Goal: Task Accomplishment & Management: Complete application form

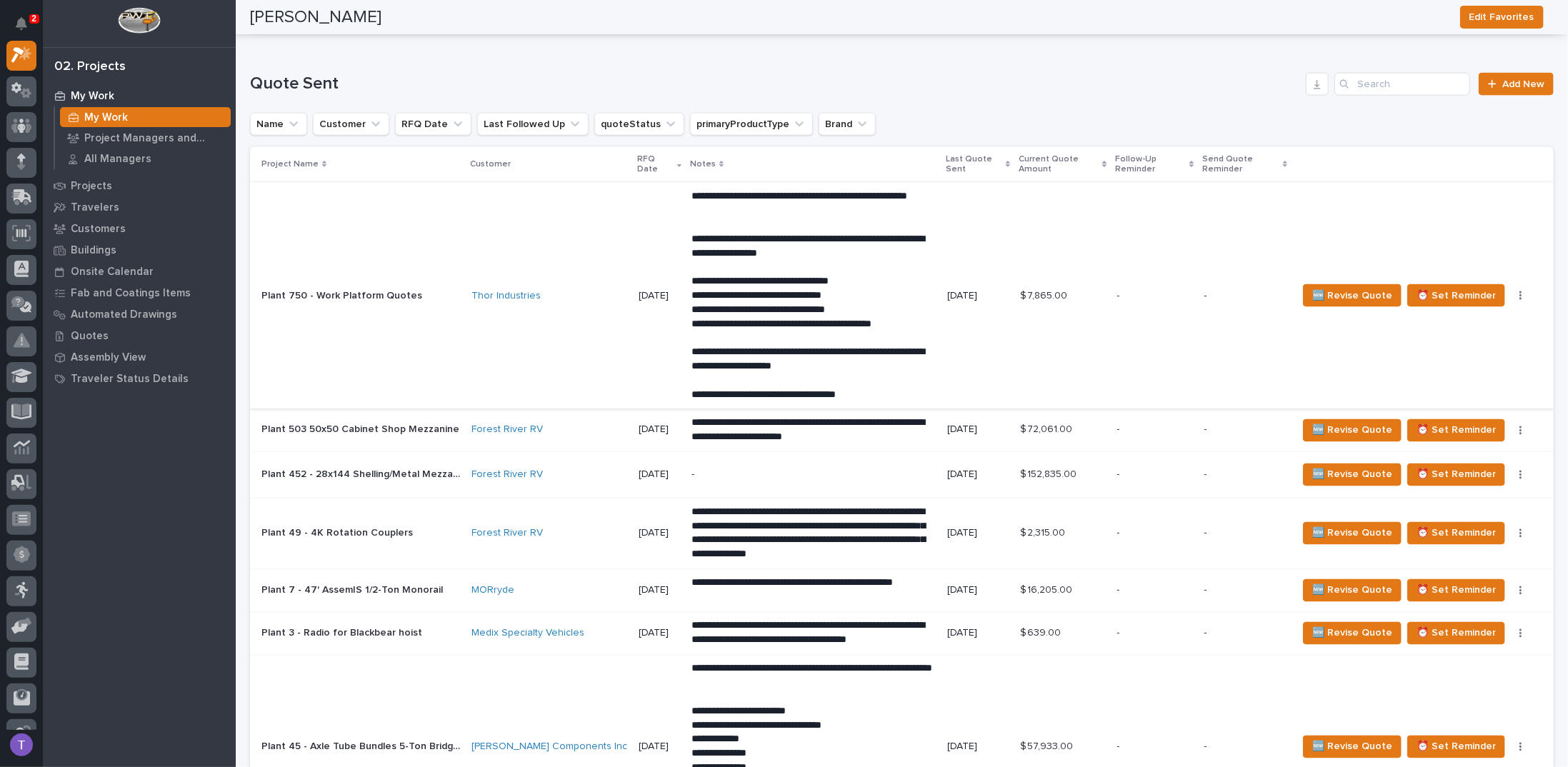
scroll to position [1356, 0]
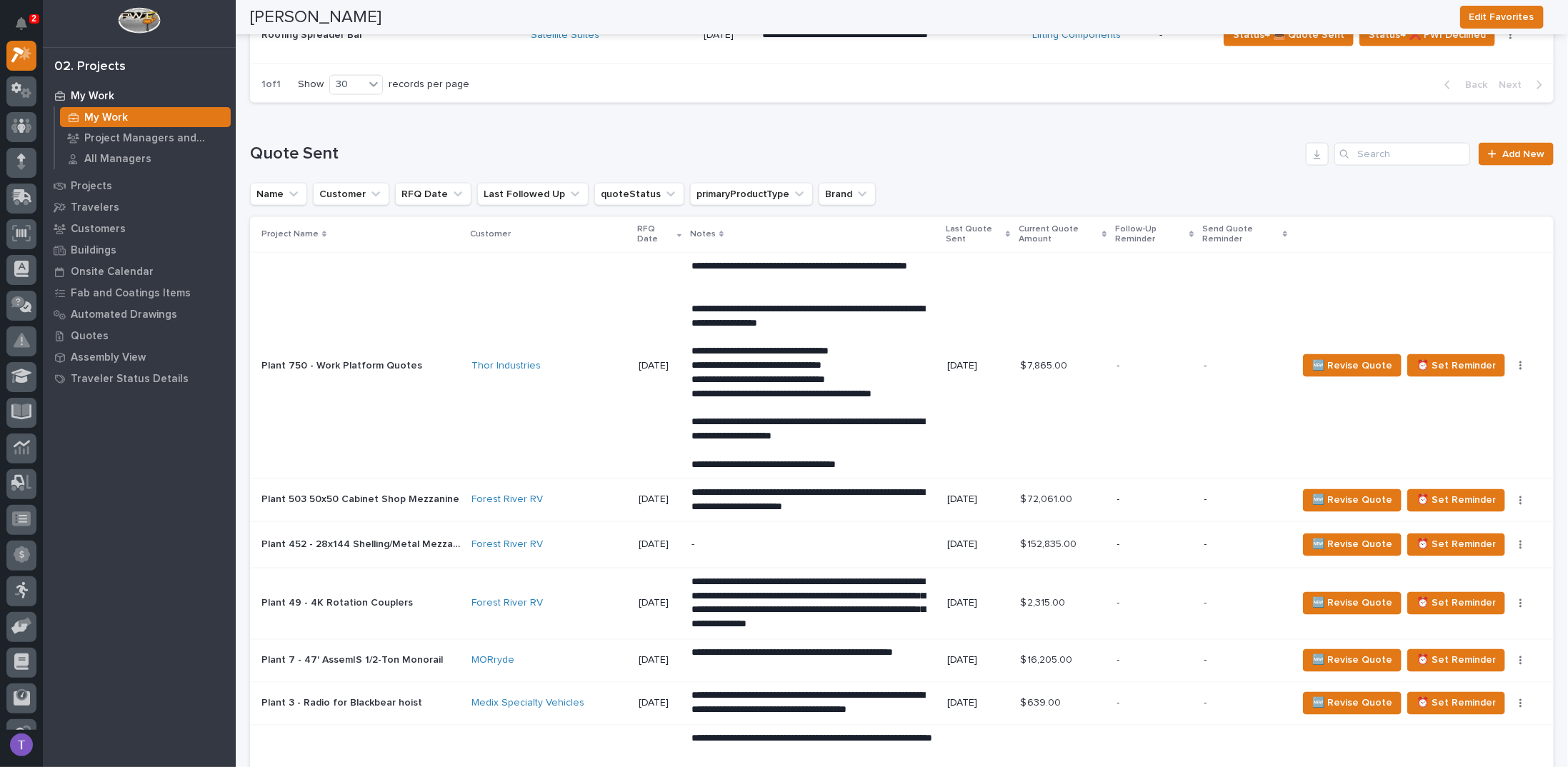
click at [364, 360] on p "Plant 750 - Work Platform Quotes" at bounding box center [343, 364] width 163 height 15
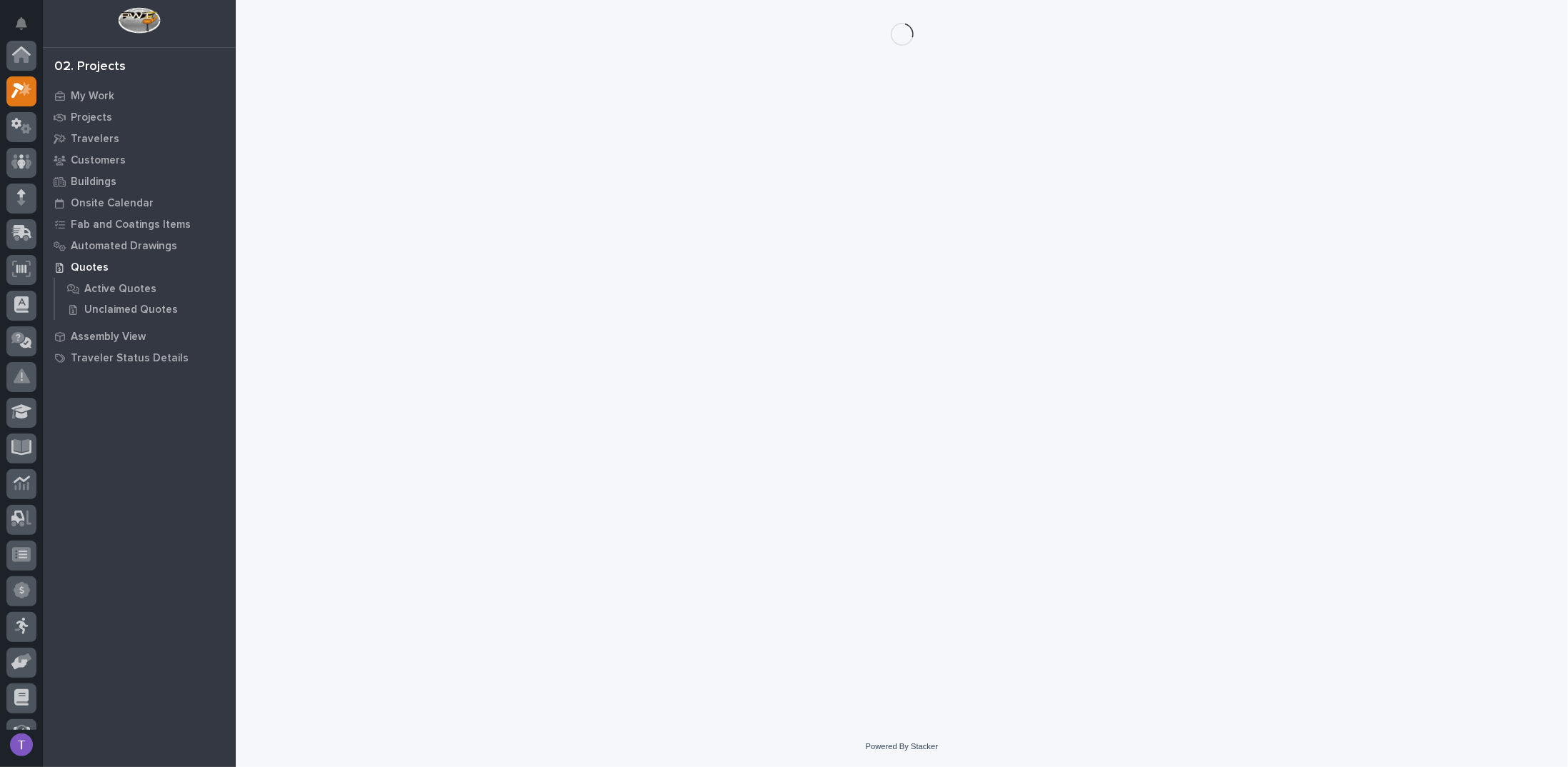
scroll to position [35, 0]
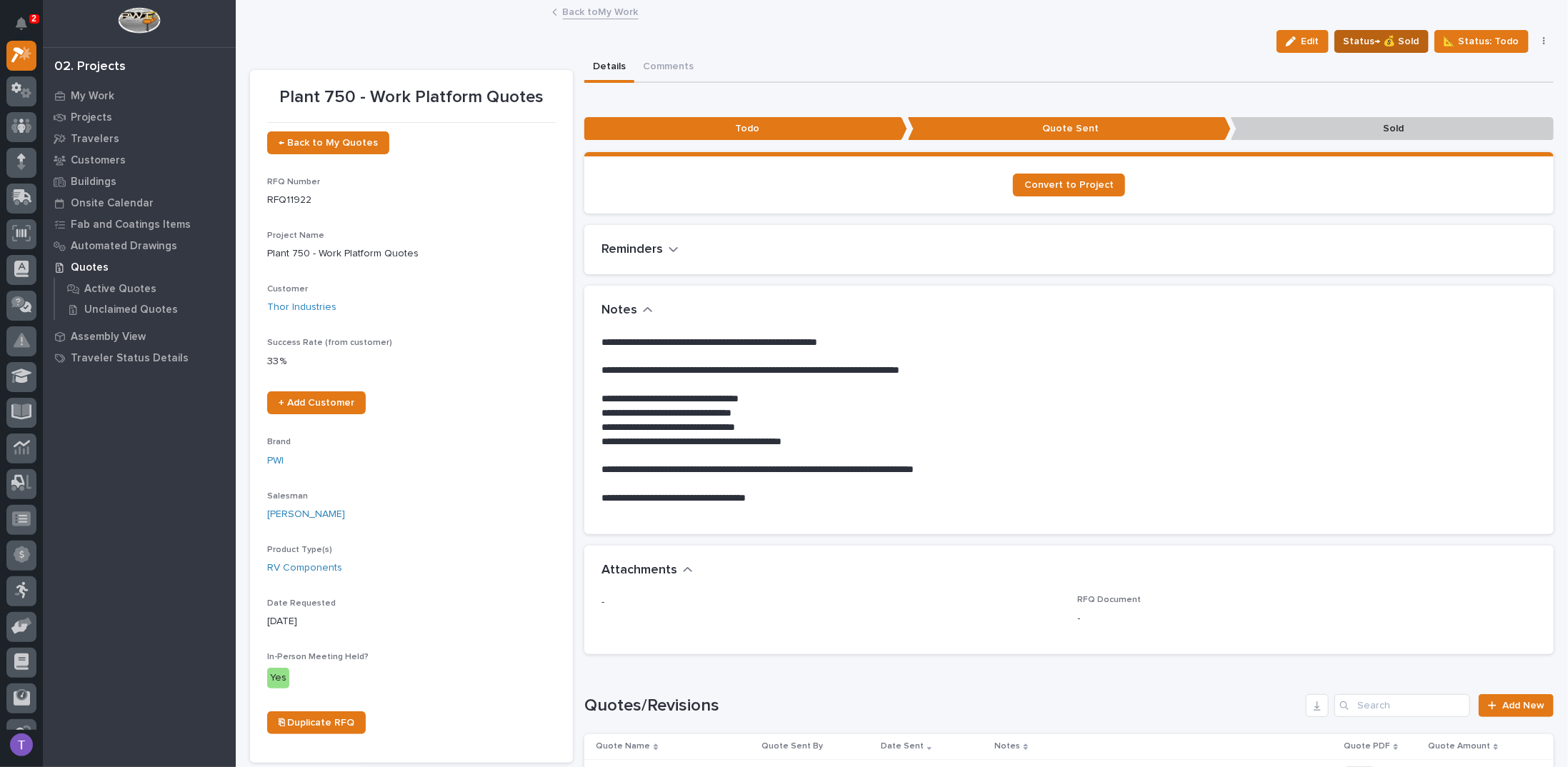
click at [1381, 35] on span "Status→ 💰 Sold" at bounding box center [1381, 41] width 76 height 17
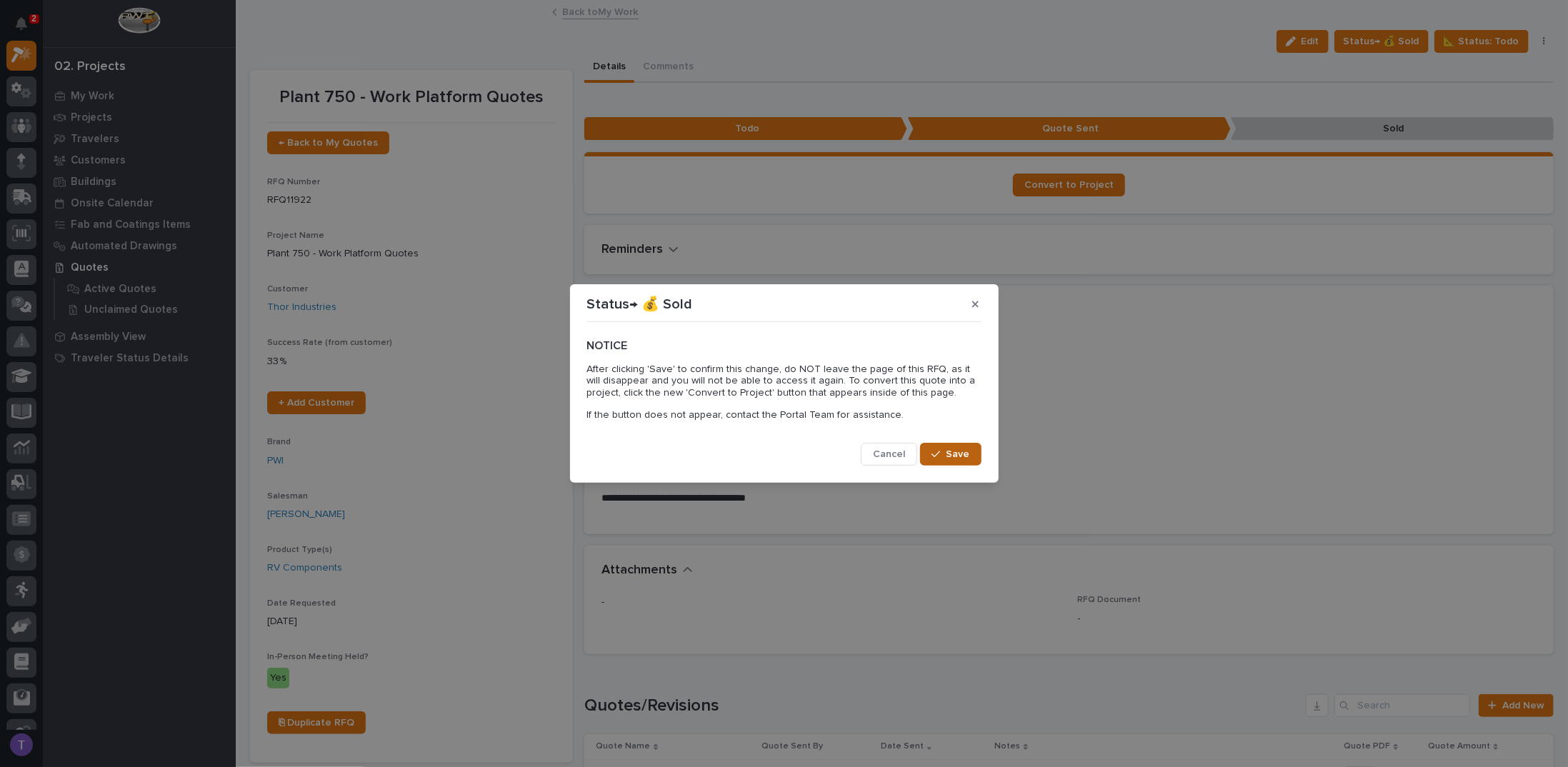
click at [947, 448] on span "Save" at bounding box center [958, 454] width 24 height 13
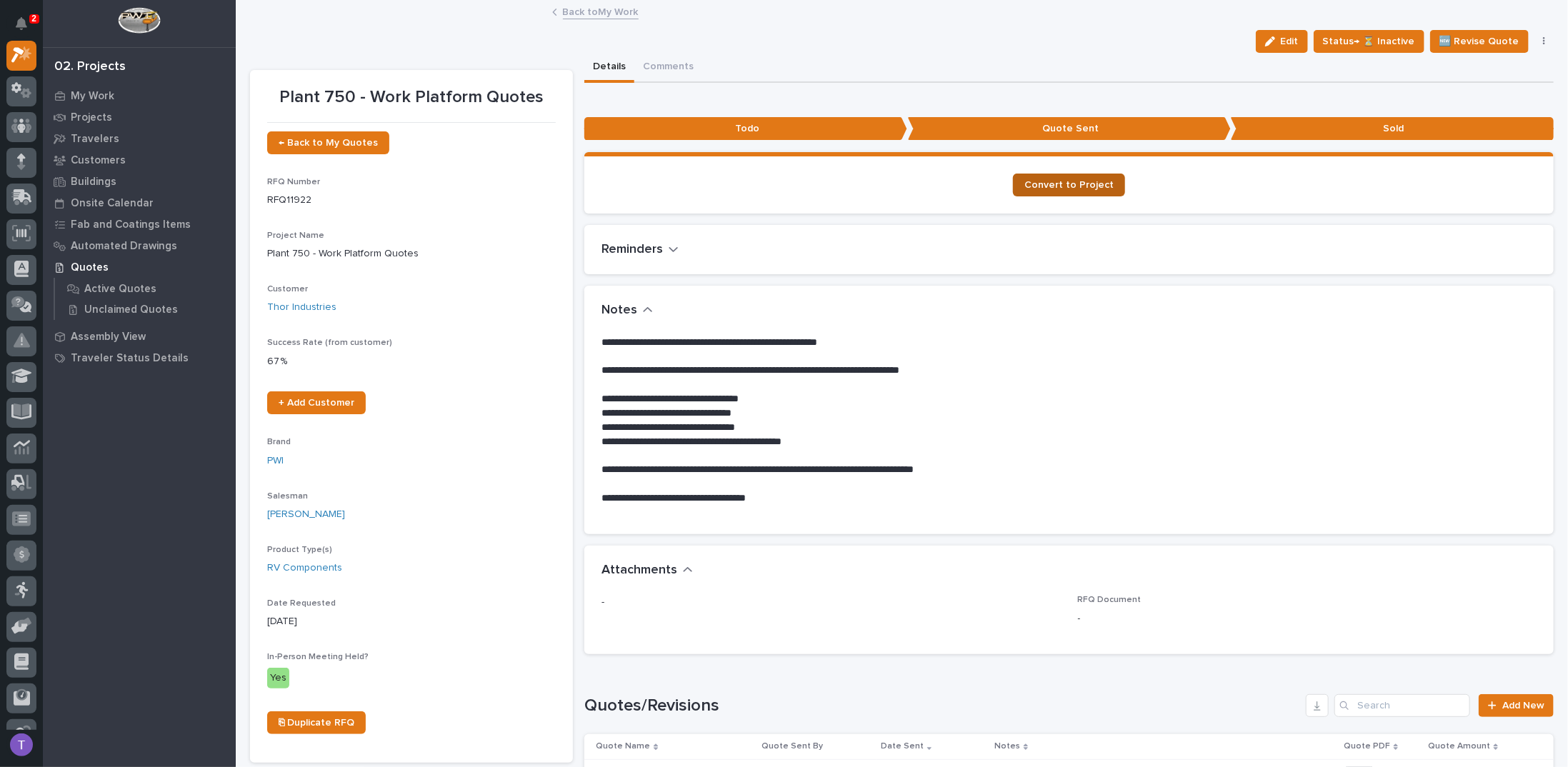
click at [1065, 180] on span "Convert to Project" at bounding box center [1068, 185] width 89 height 10
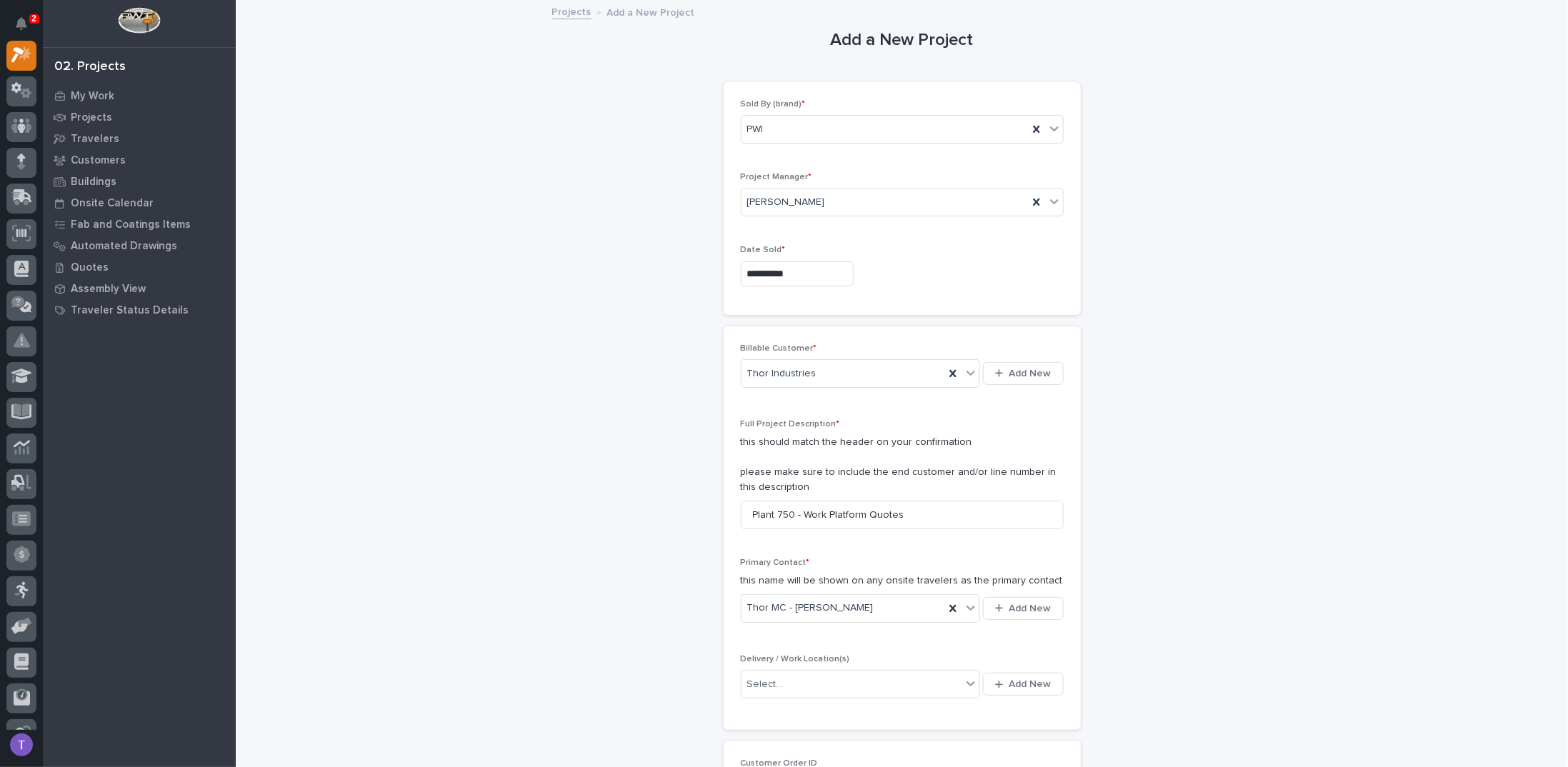
click at [799, 270] on input "**********" at bounding box center [797, 273] width 113 height 25
click at [759, 127] on div "9" at bounding box center [759, 132] width 20 height 20
type input "**********"
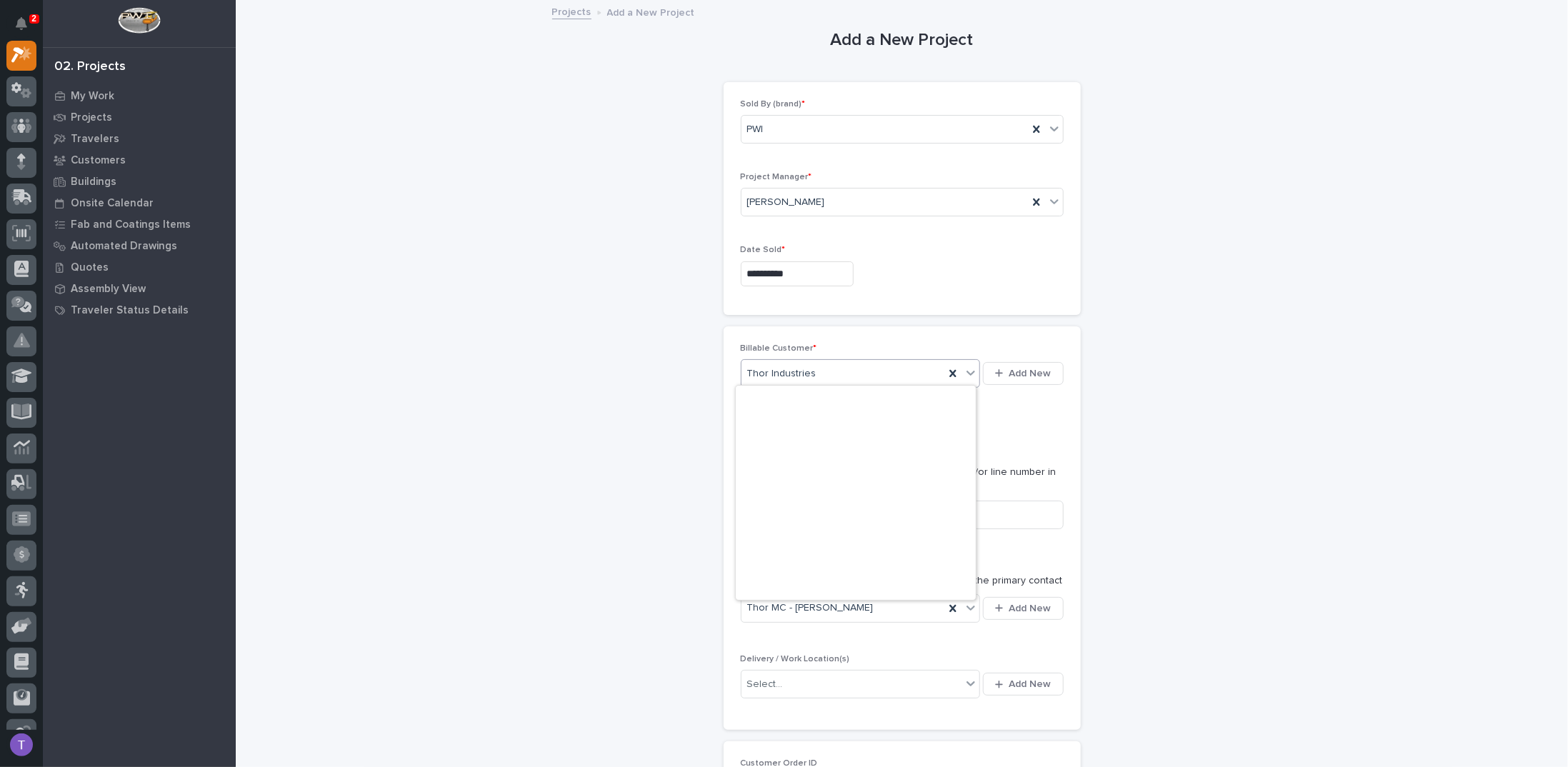
scroll to position [22163, 0]
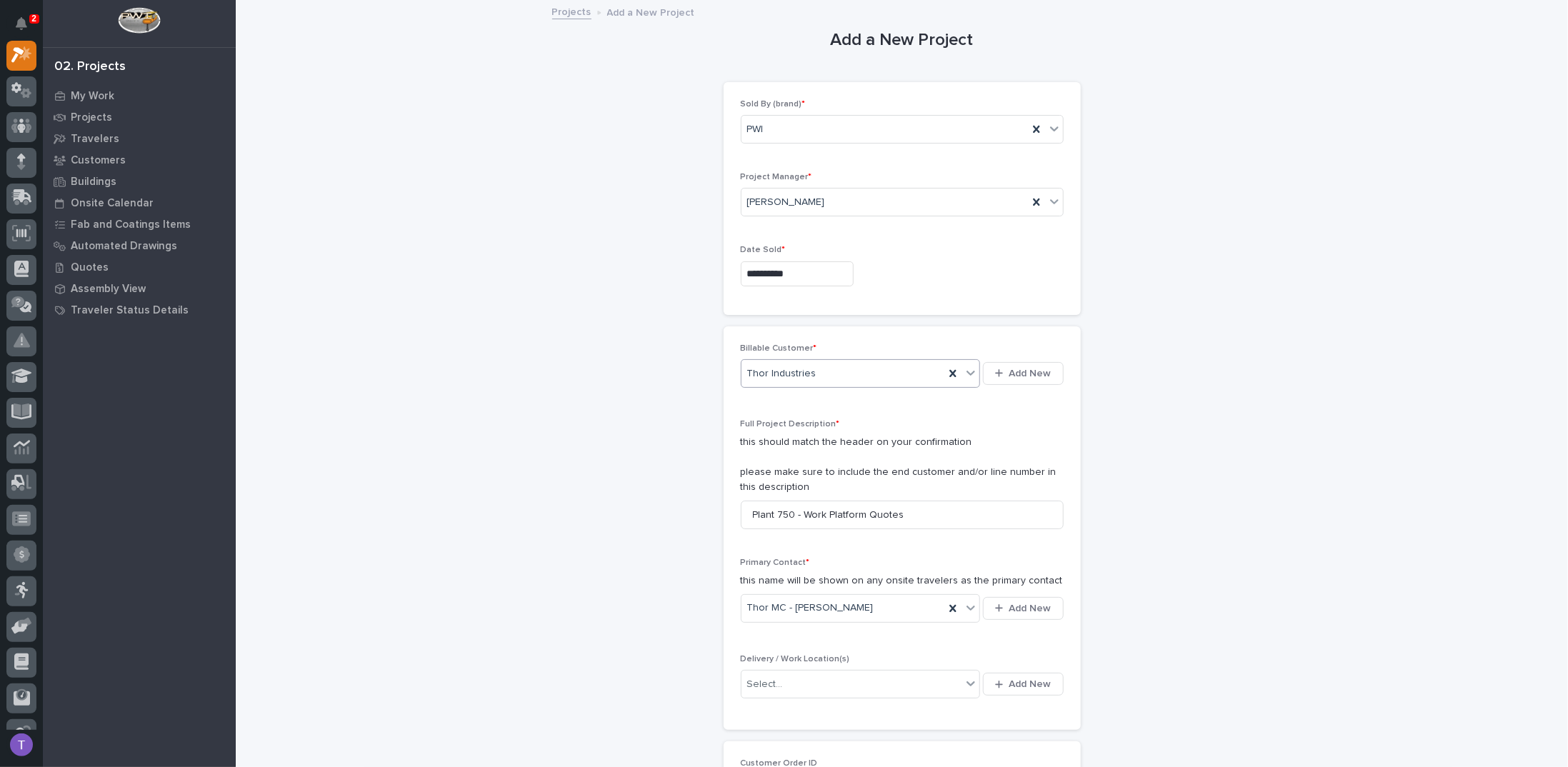
click at [781, 367] on span "Thor Industries" at bounding box center [782, 374] width 69 height 15
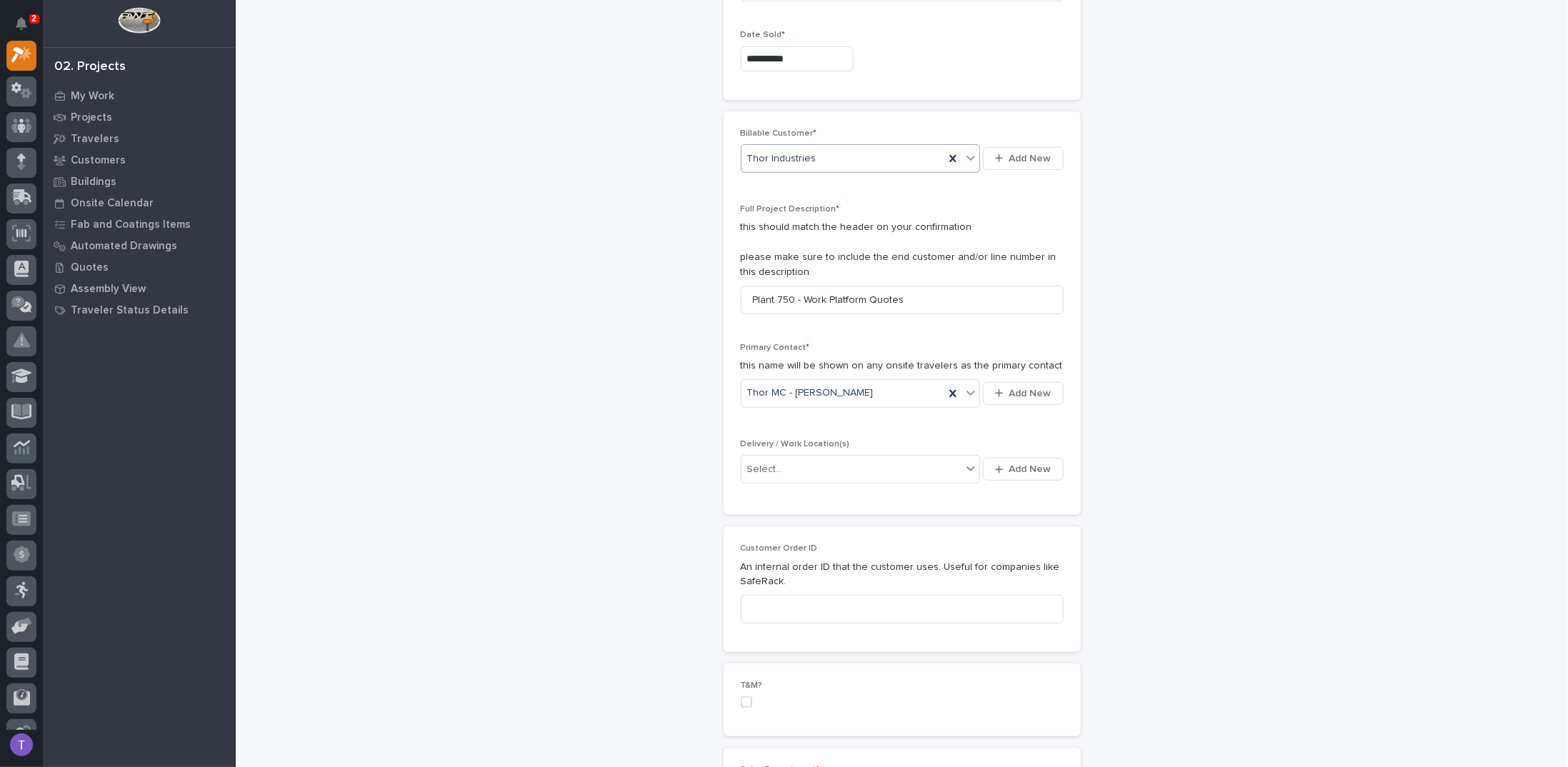
scroll to position [286, 0]
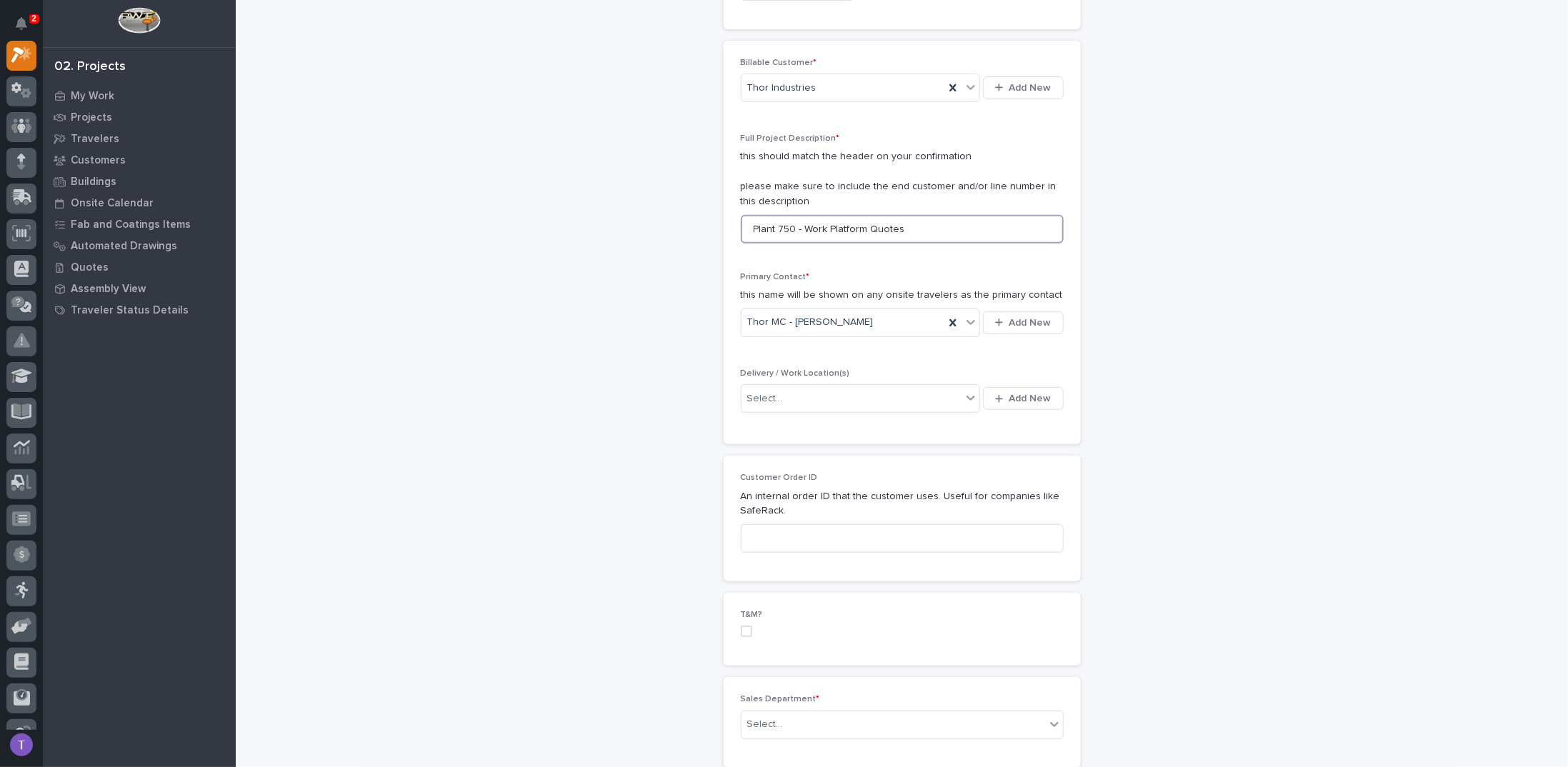
click at [798, 223] on input "Plant 750 - Work Platform Quotes" at bounding box center [902, 229] width 323 height 29
click at [880, 228] on input "Plant 750 - Work Platform Quotes" at bounding box center [902, 229] width 323 height 29
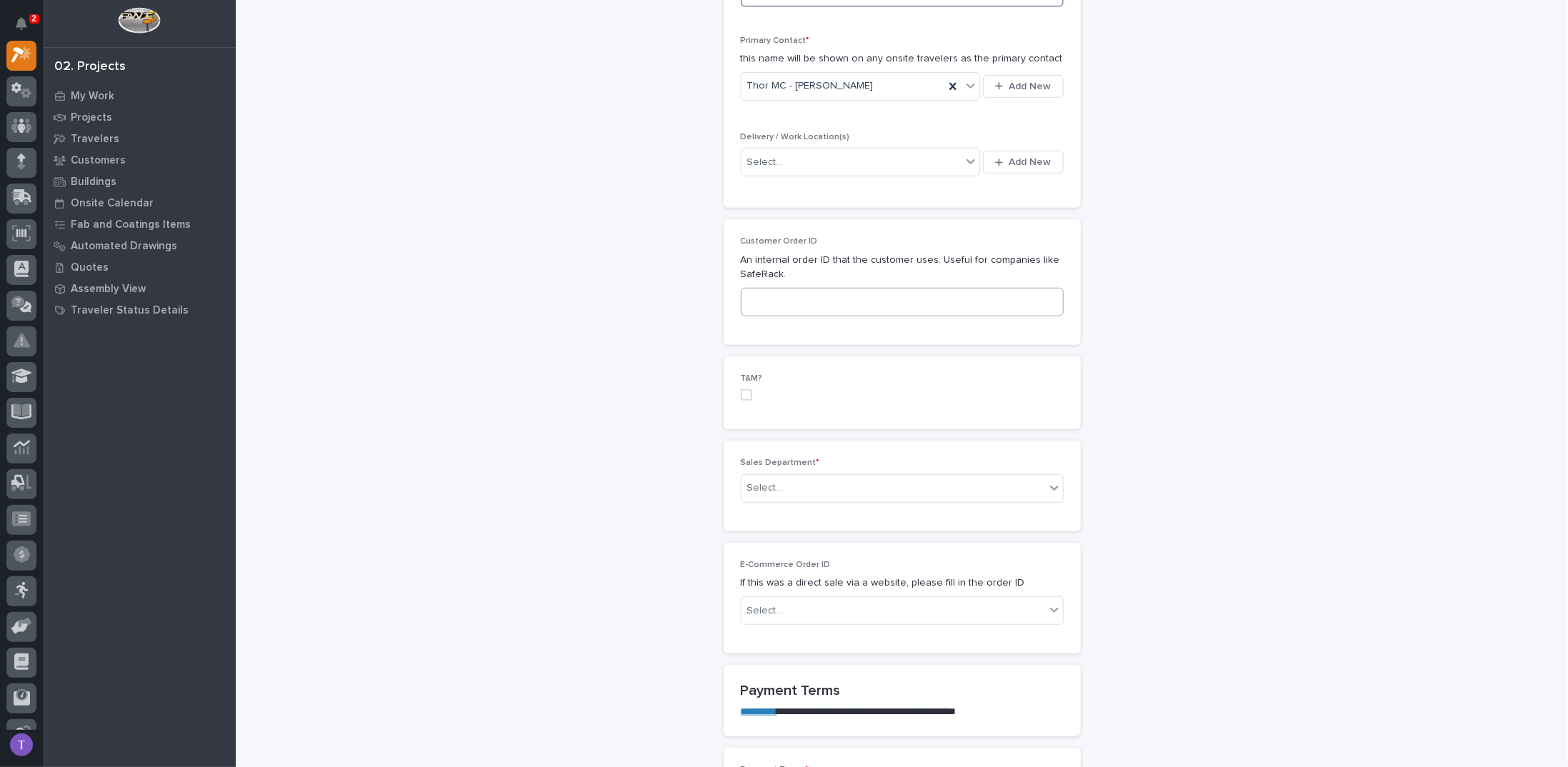
scroll to position [571, 0]
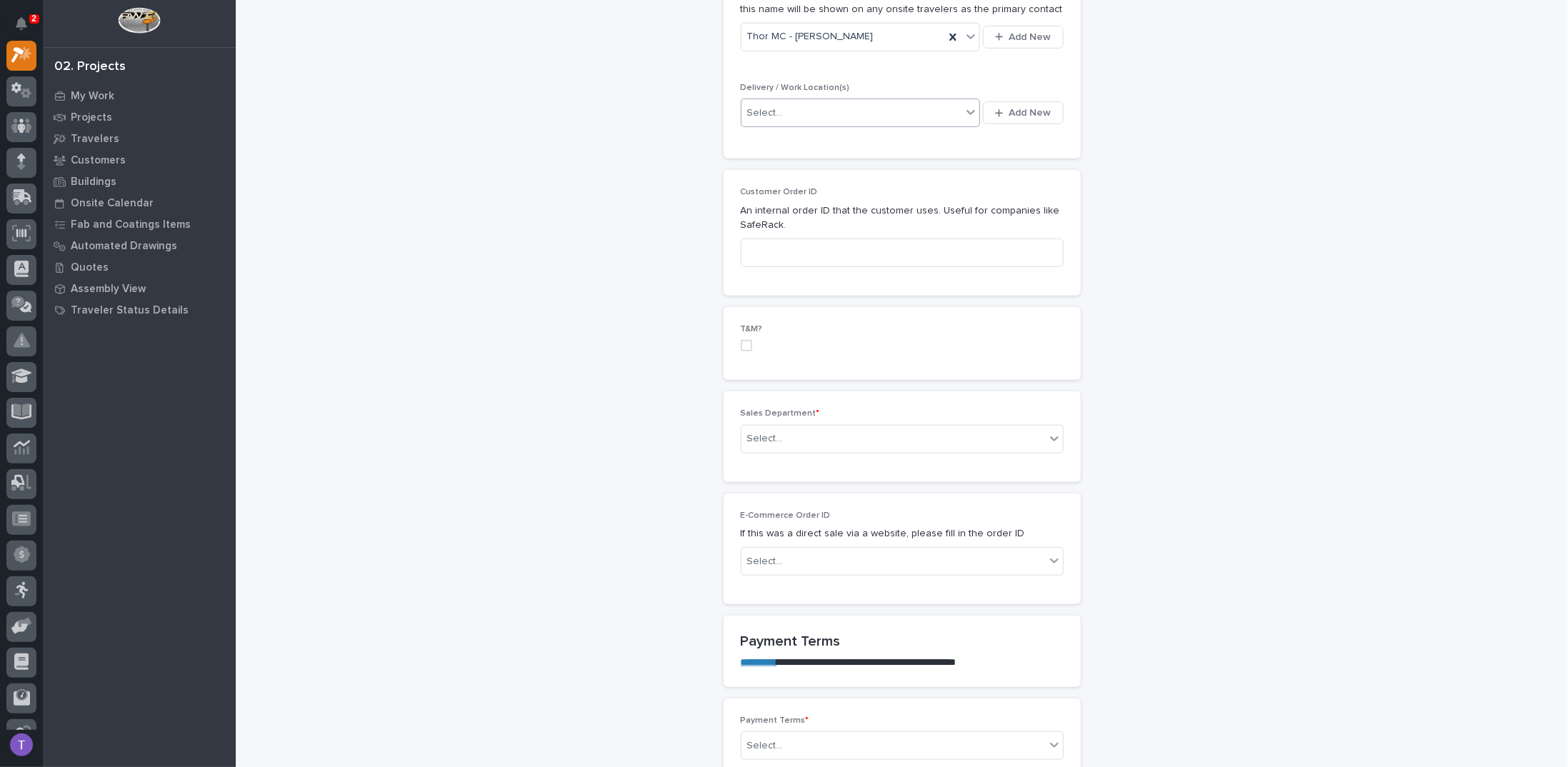
type input "Plant 750 - Work Platform and A/C Conveyor Relocation"
click at [775, 106] on div "Select..." at bounding box center [764, 113] width 35 height 15
type input "*"
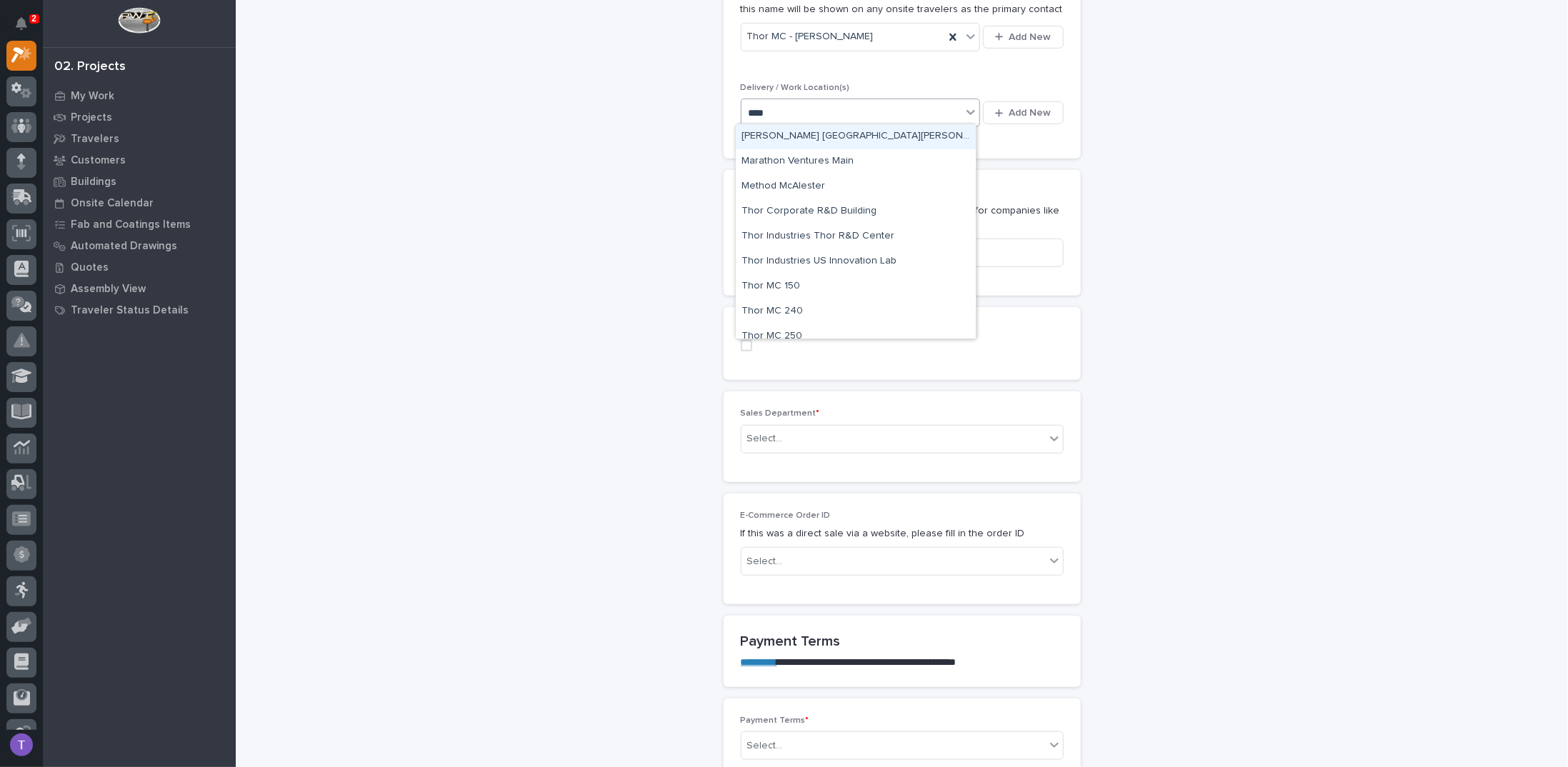
type input "****"
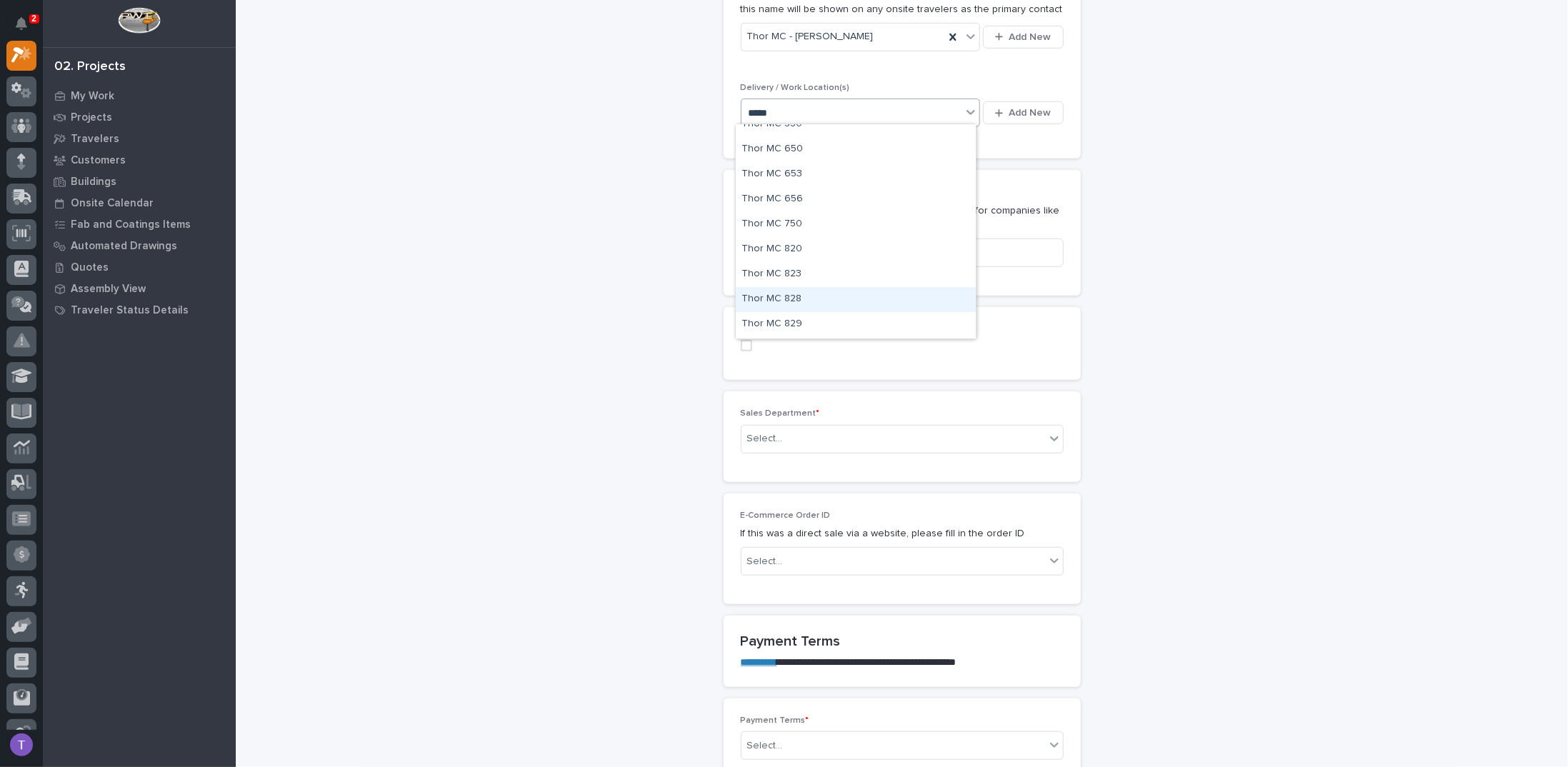
scroll to position [267, 0]
click at [772, 241] on div "Thor MC 750" at bounding box center [856, 244] width 240 height 25
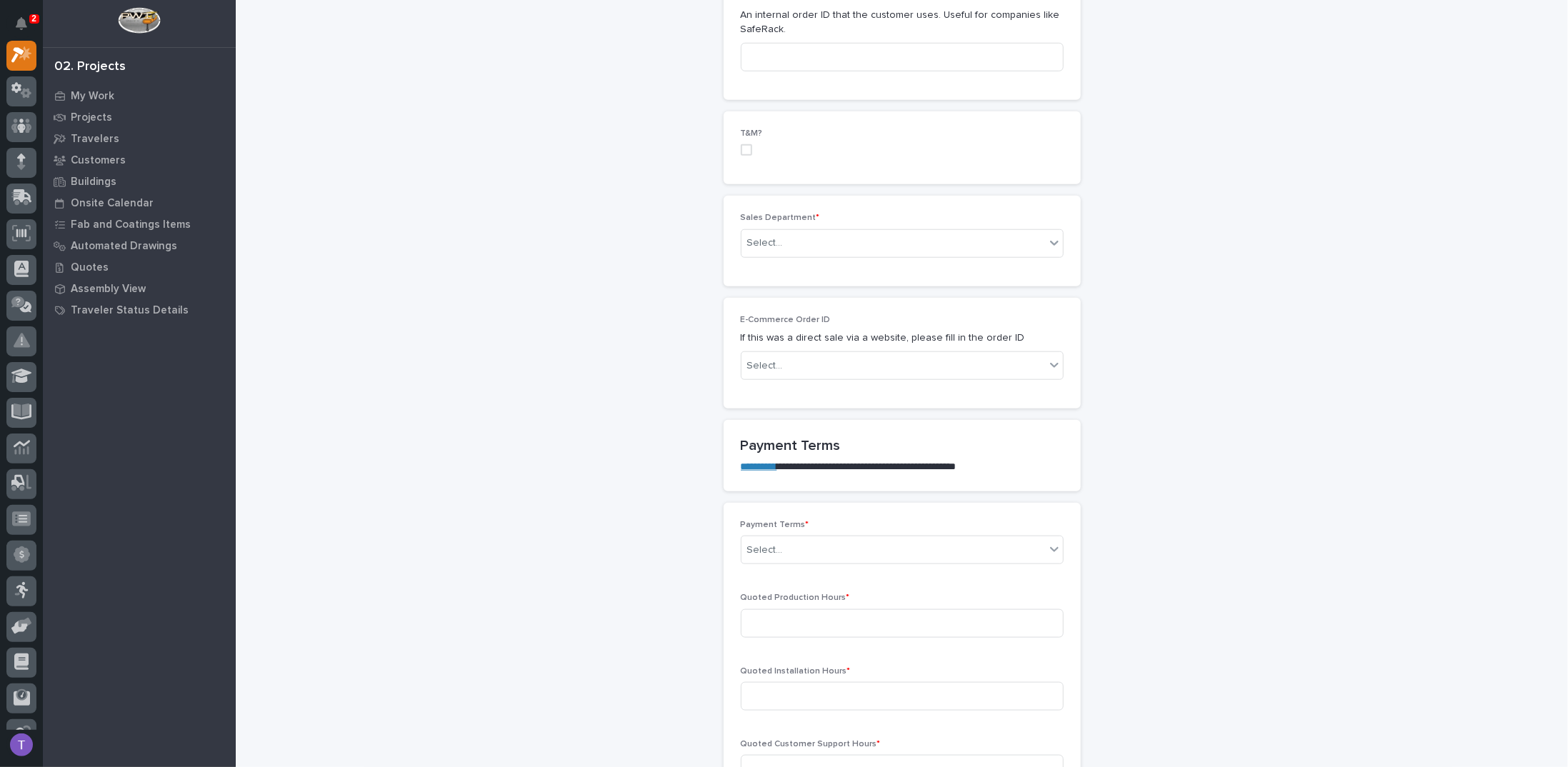
scroll to position [785, 0]
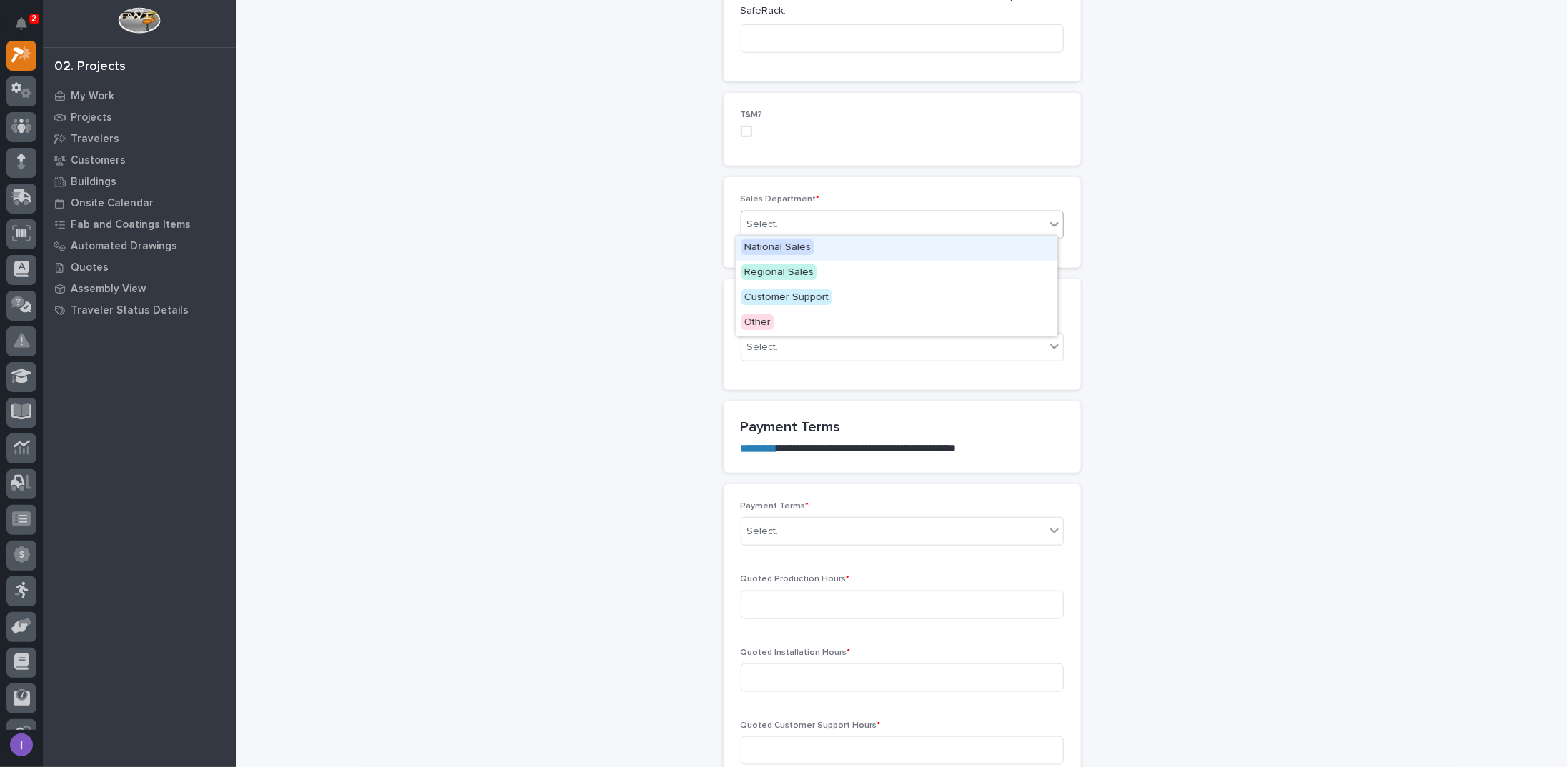
click at [764, 217] on div "Select..." at bounding box center [764, 224] width 35 height 15
click at [762, 269] on span "Regional Sales" at bounding box center [779, 272] width 75 height 16
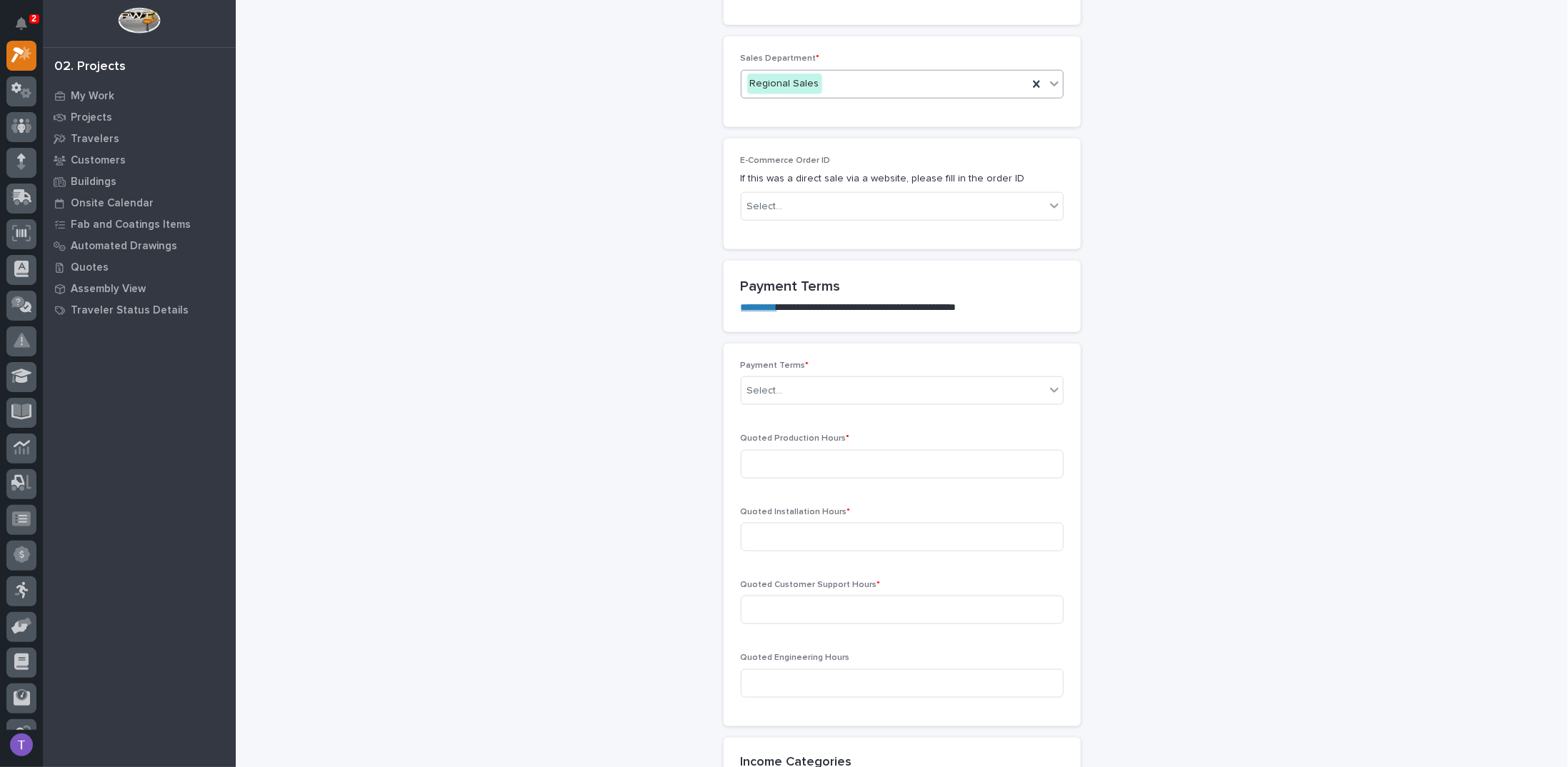
scroll to position [1000, 0]
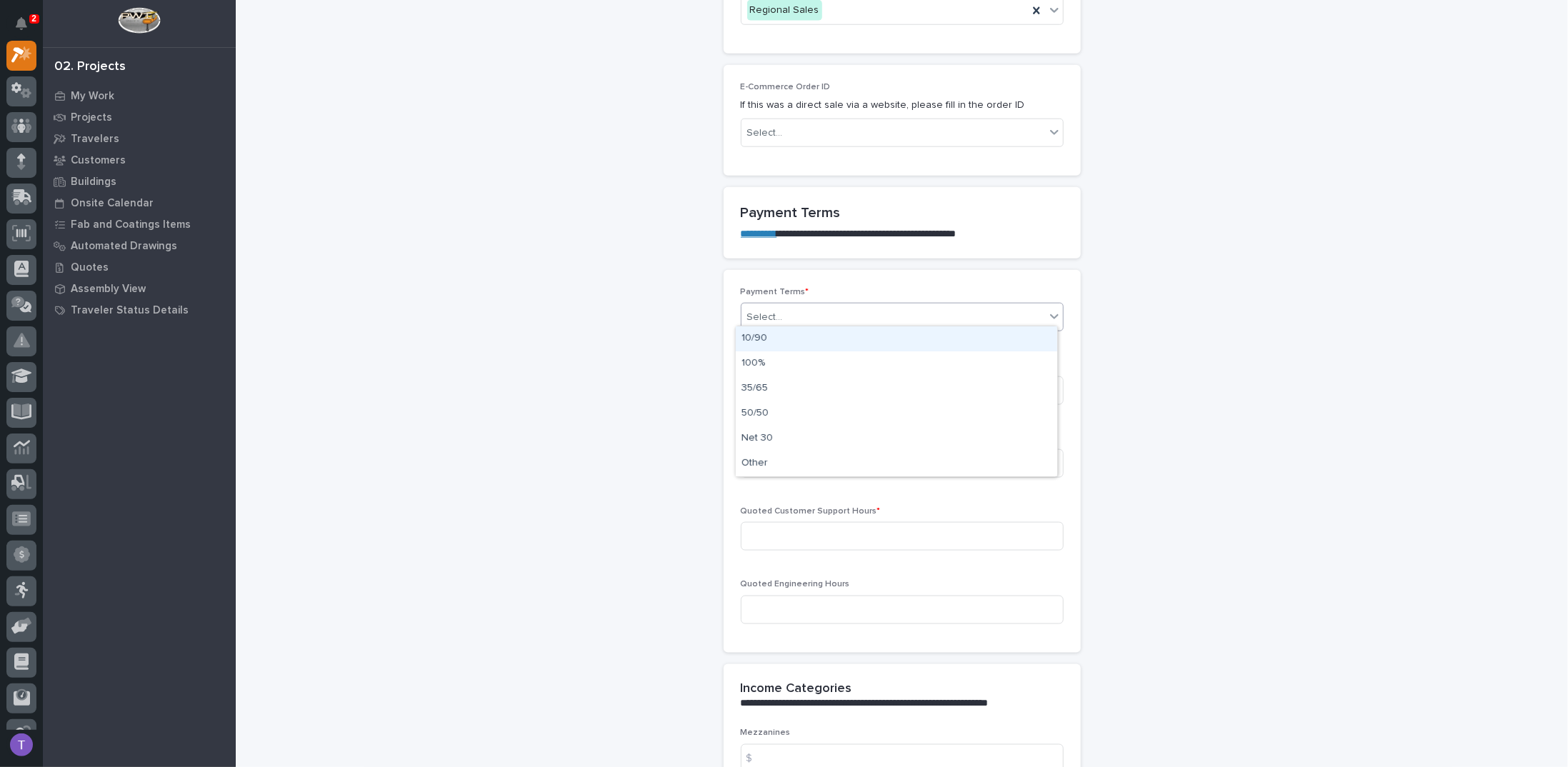
click at [760, 310] on div "Select..." at bounding box center [764, 317] width 35 height 15
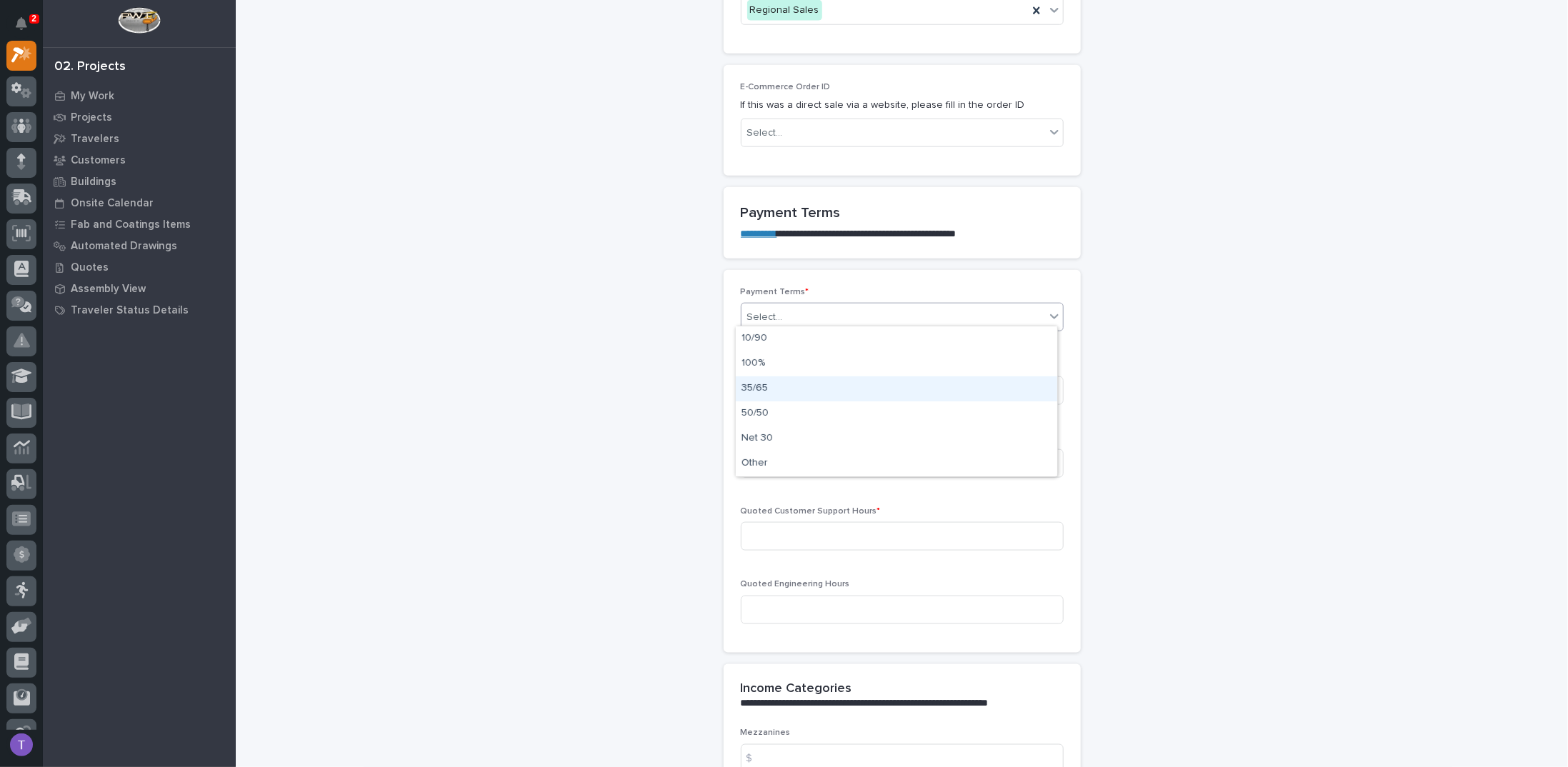
click at [756, 383] on div "35/65" at bounding box center [896, 388] width 321 height 25
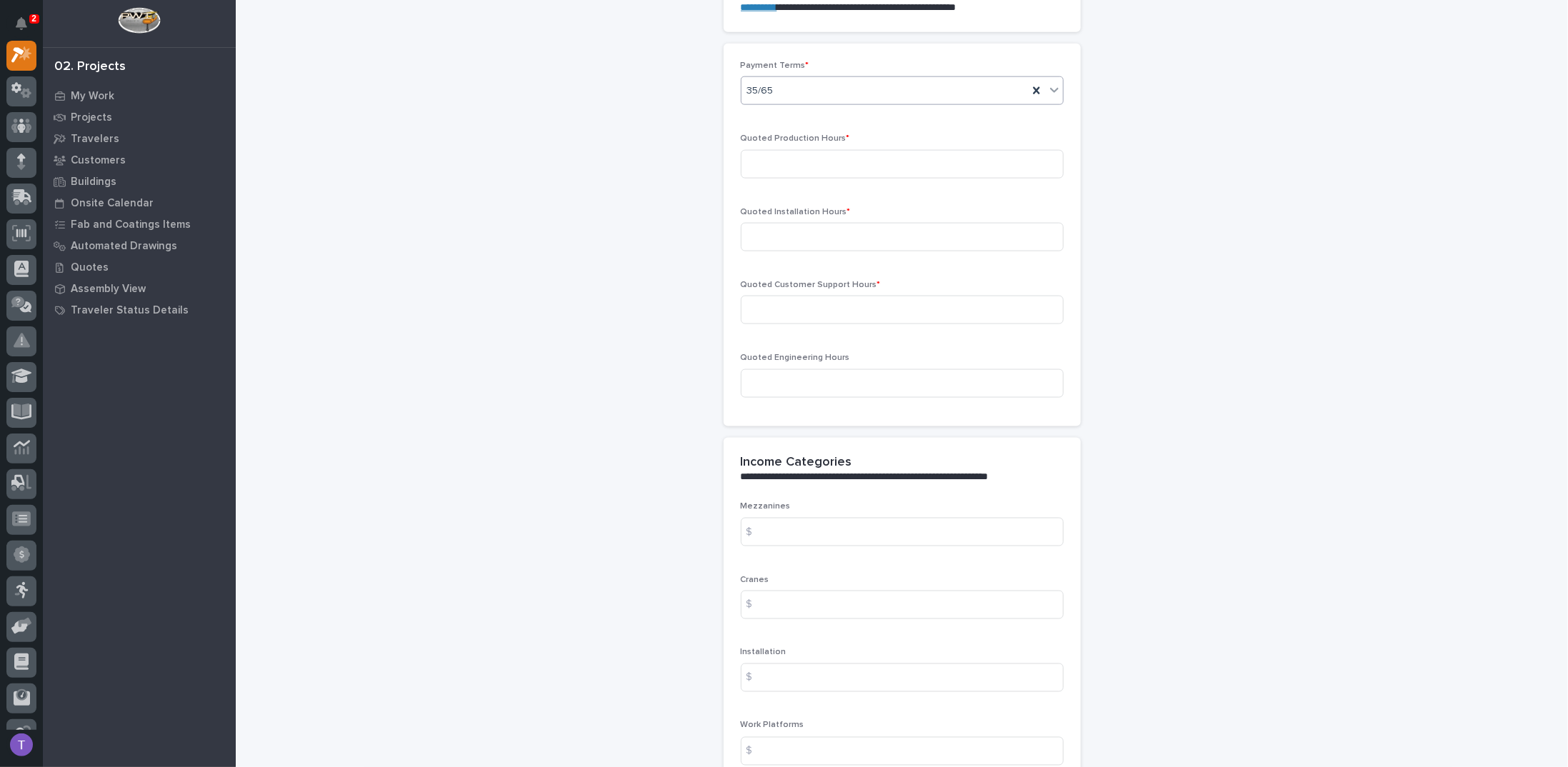
scroll to position [1142, 0]
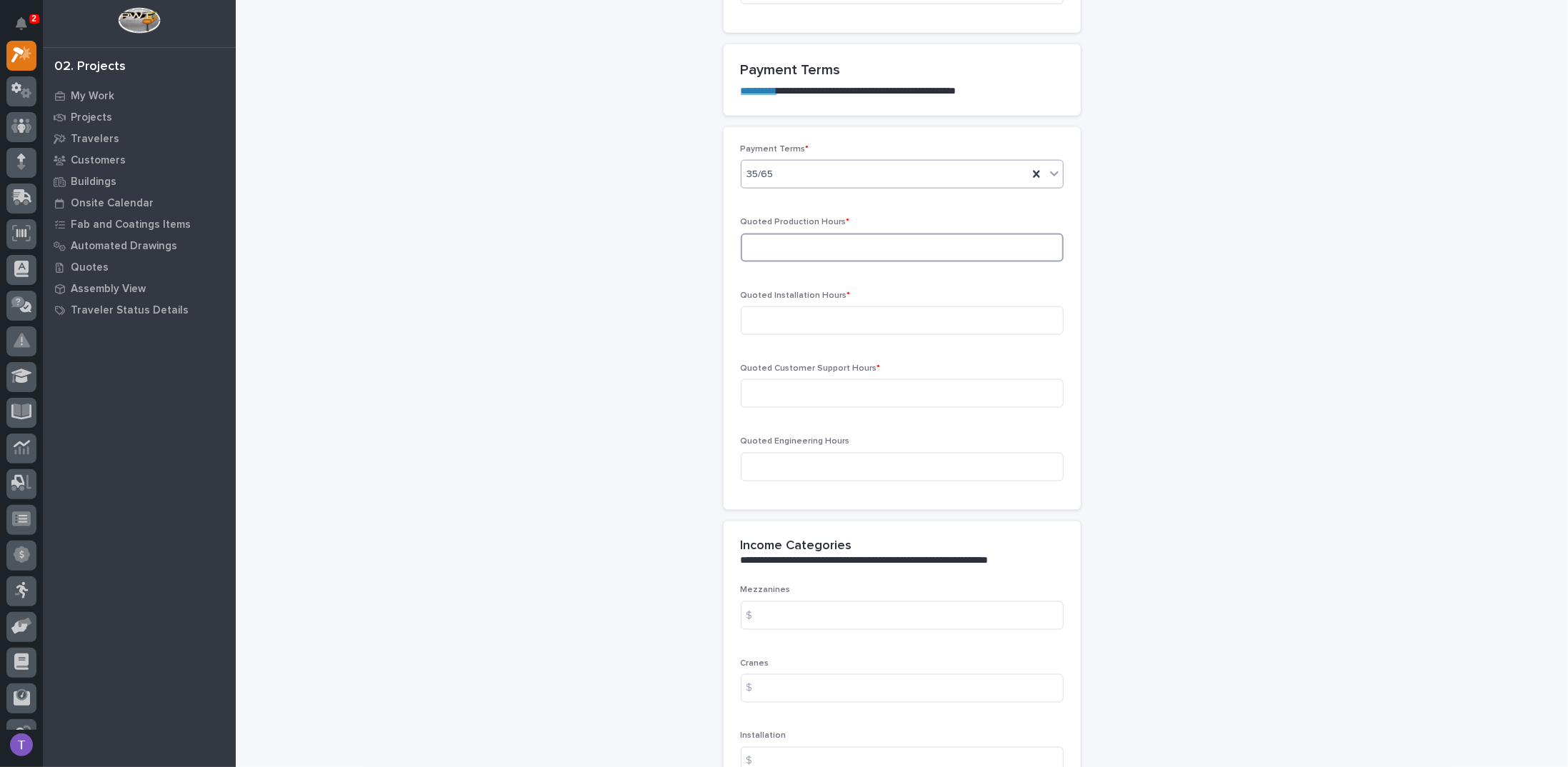
click at [783, 241] on input at bounding box center [902, 248] width 323 height 29
type input "0"
type input "104"
click at [785, 389] on input at bounding box center [902, 393] width 323 height 29
type input "6"
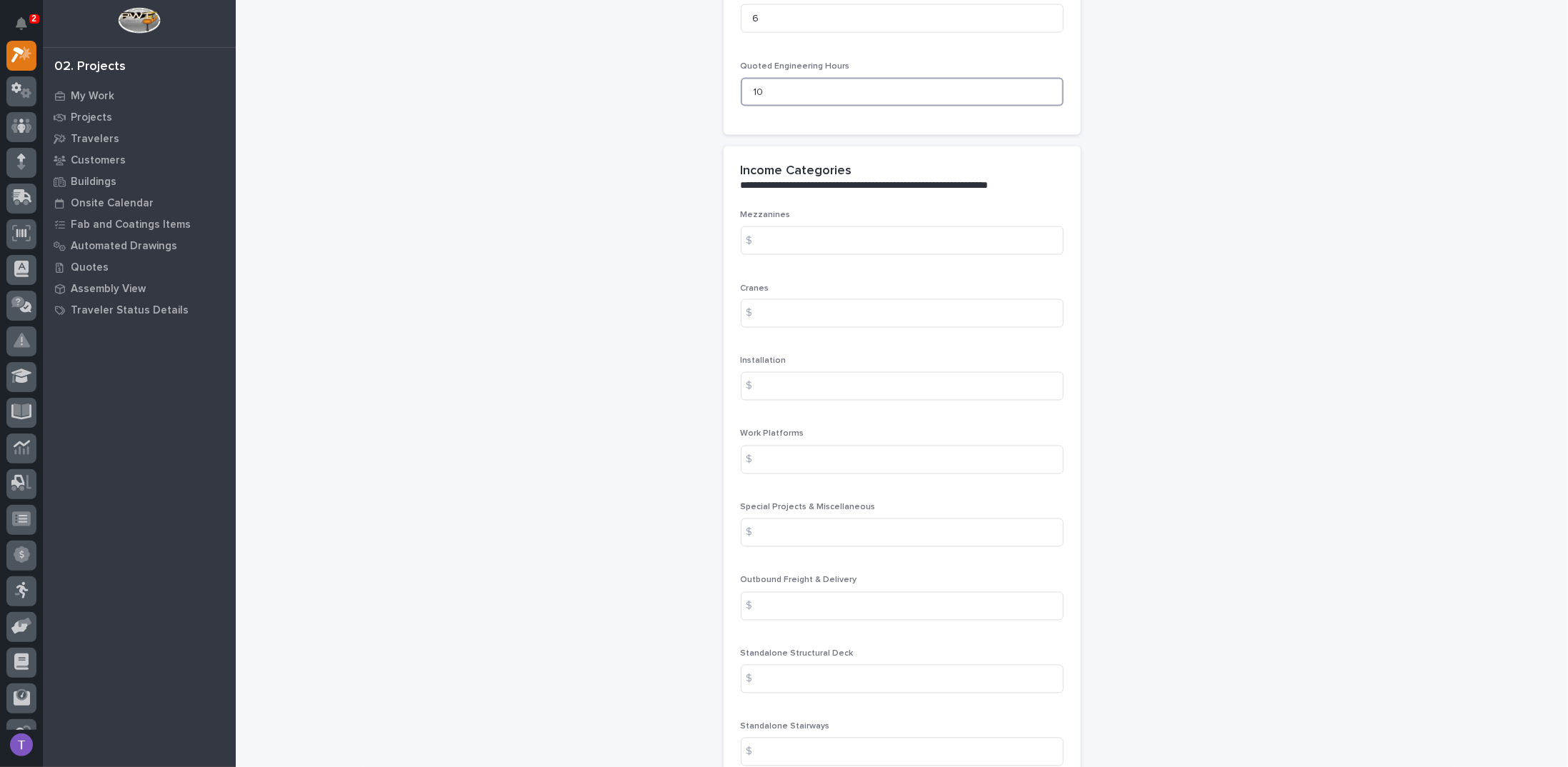
scroll to position [1499, 0]
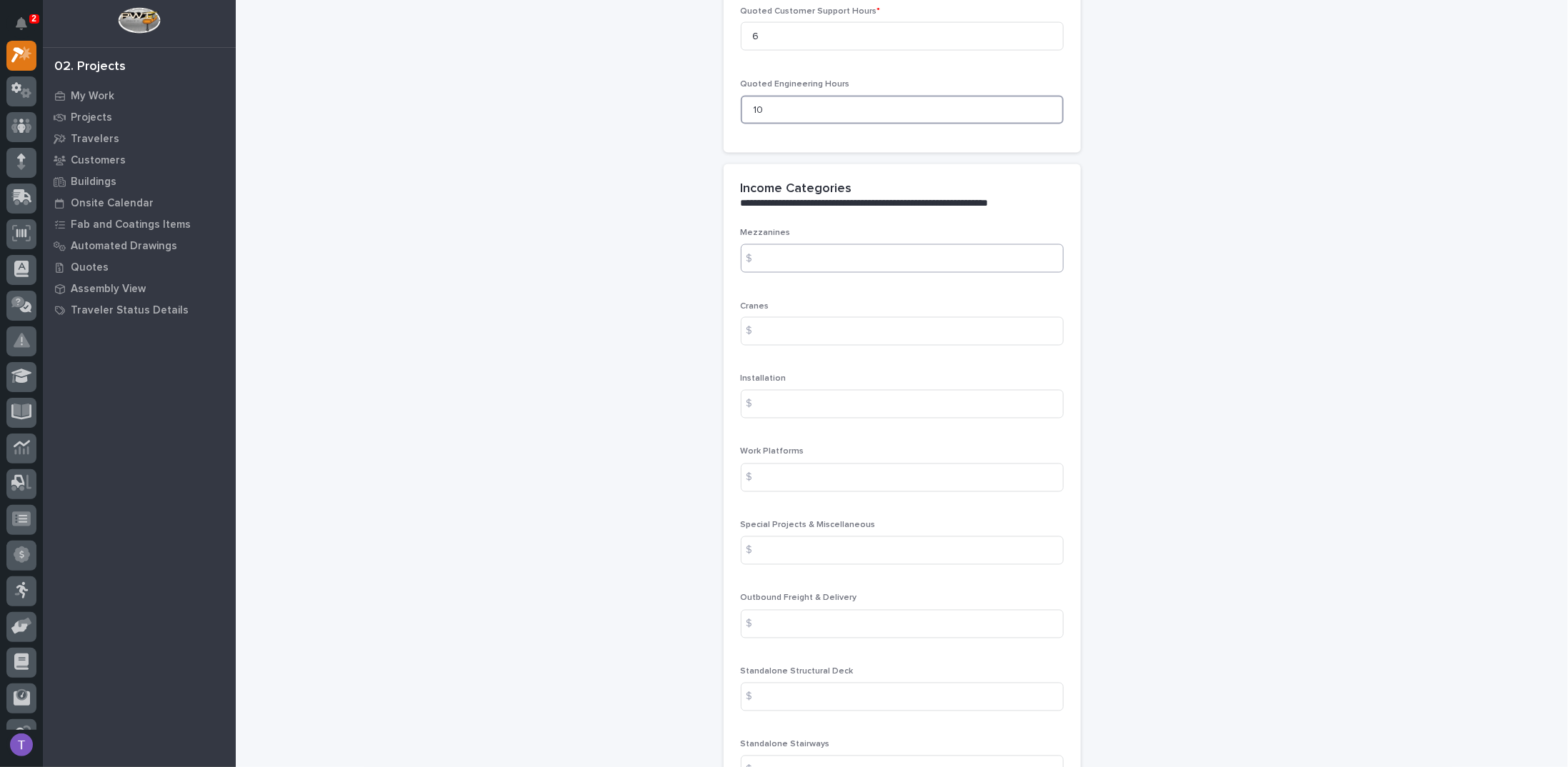
type input "10"
click at [785, 251] on input at bounding box center [902, 259] width 323 height 29
type input "0"
type input "3683.57"
type input "13673.38"
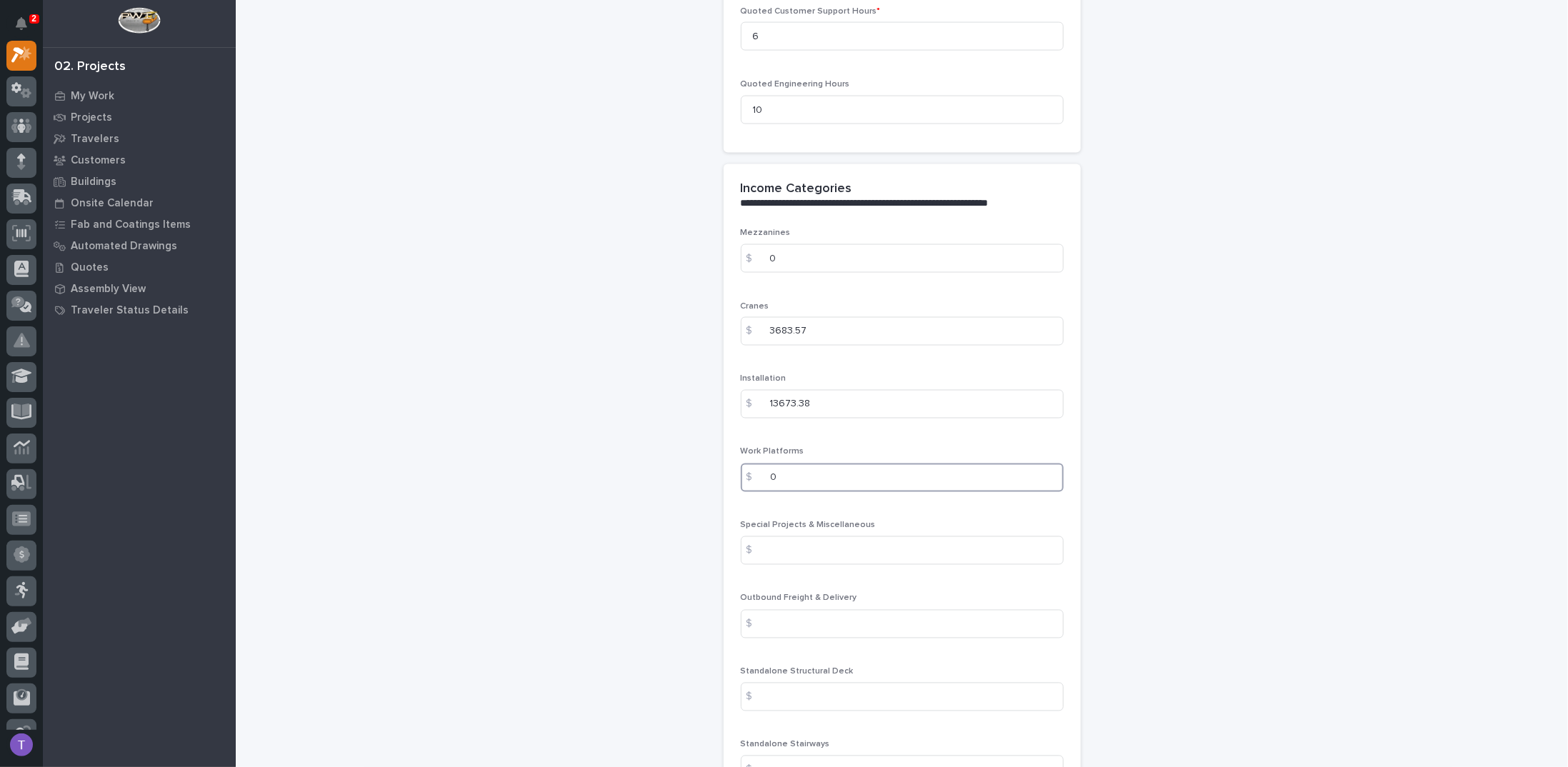
type input "0"
type input "715.47"
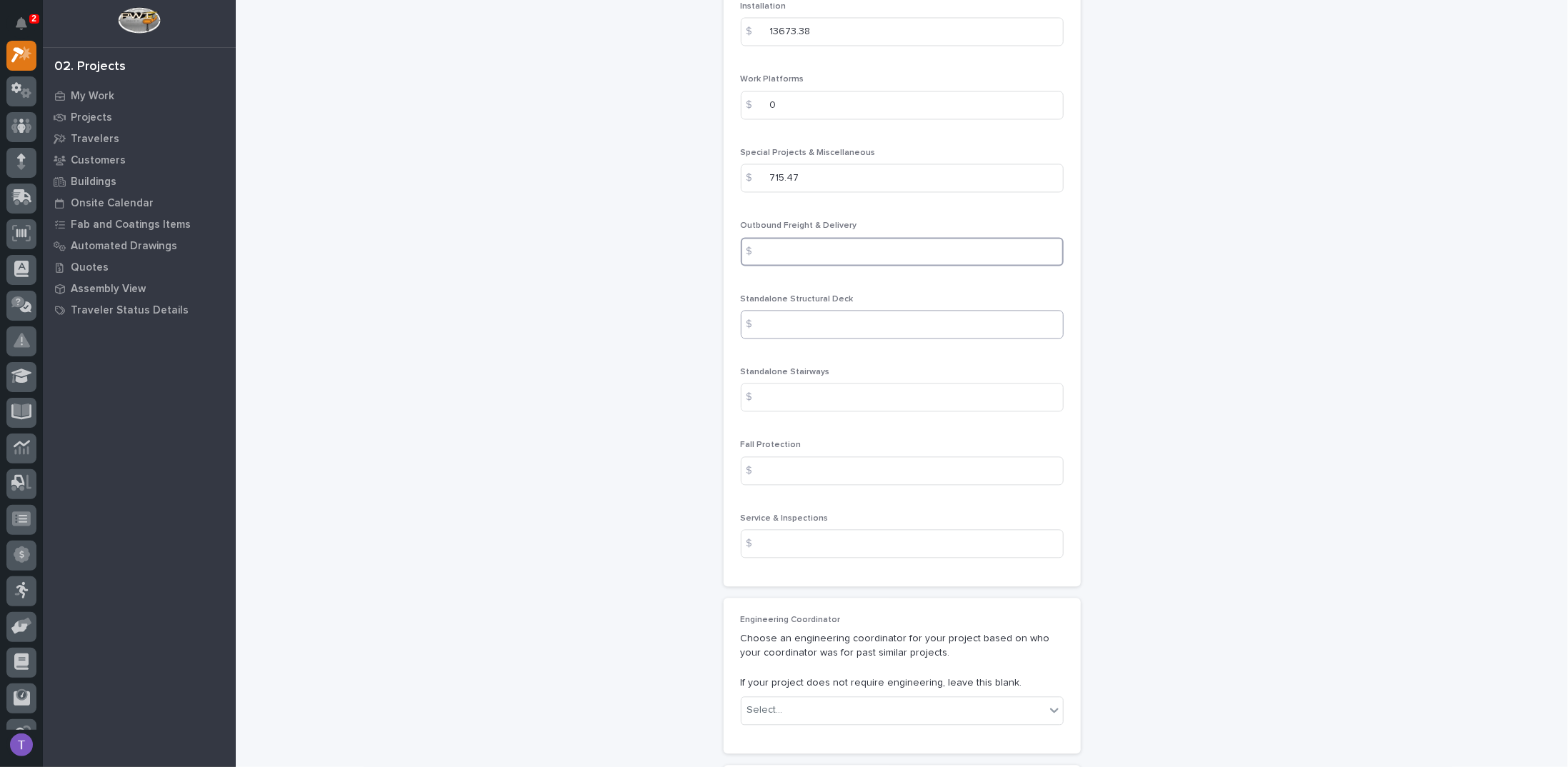
scroll to position [1927, 0]
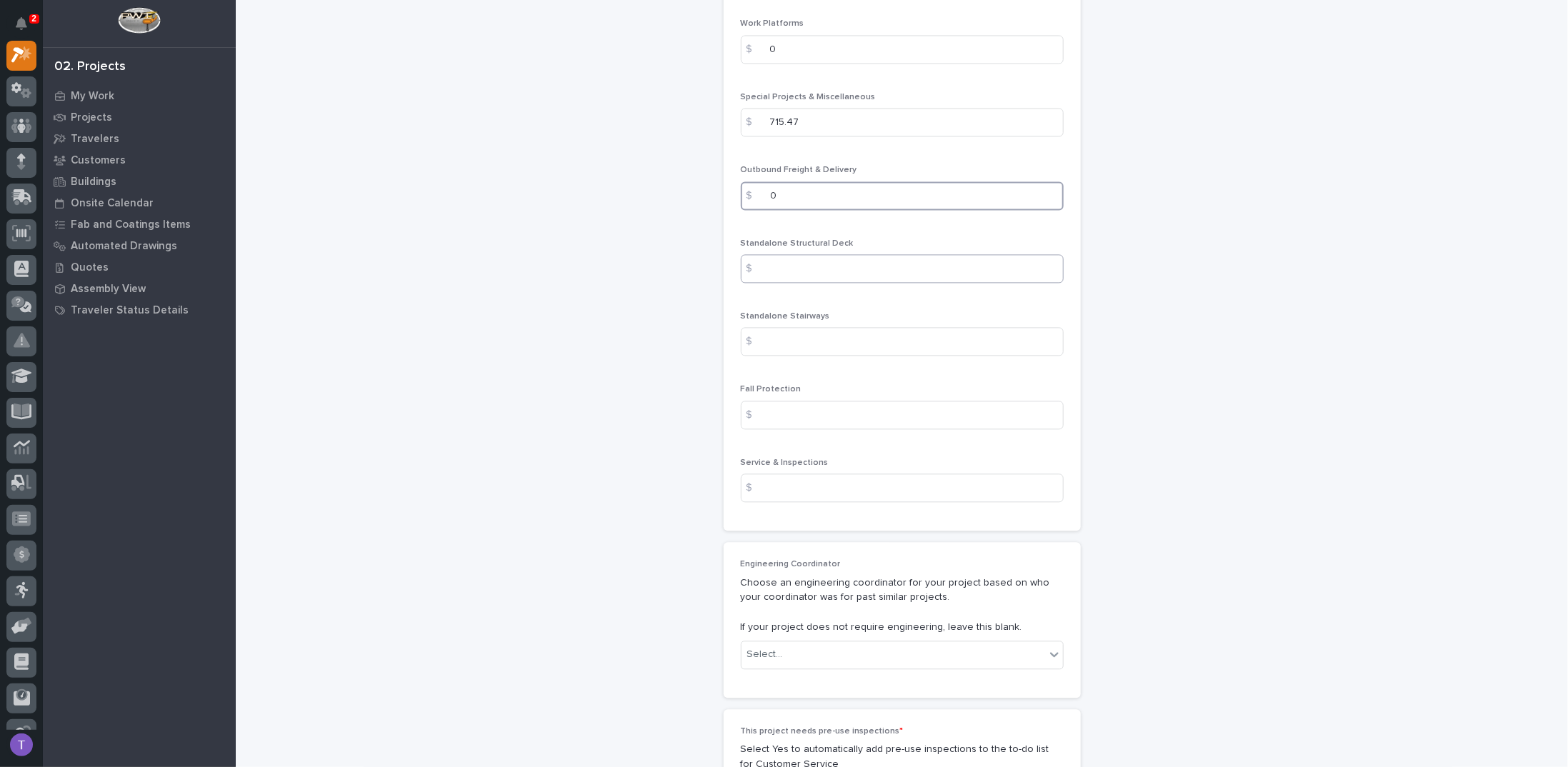
type input "0"
type input "1430"
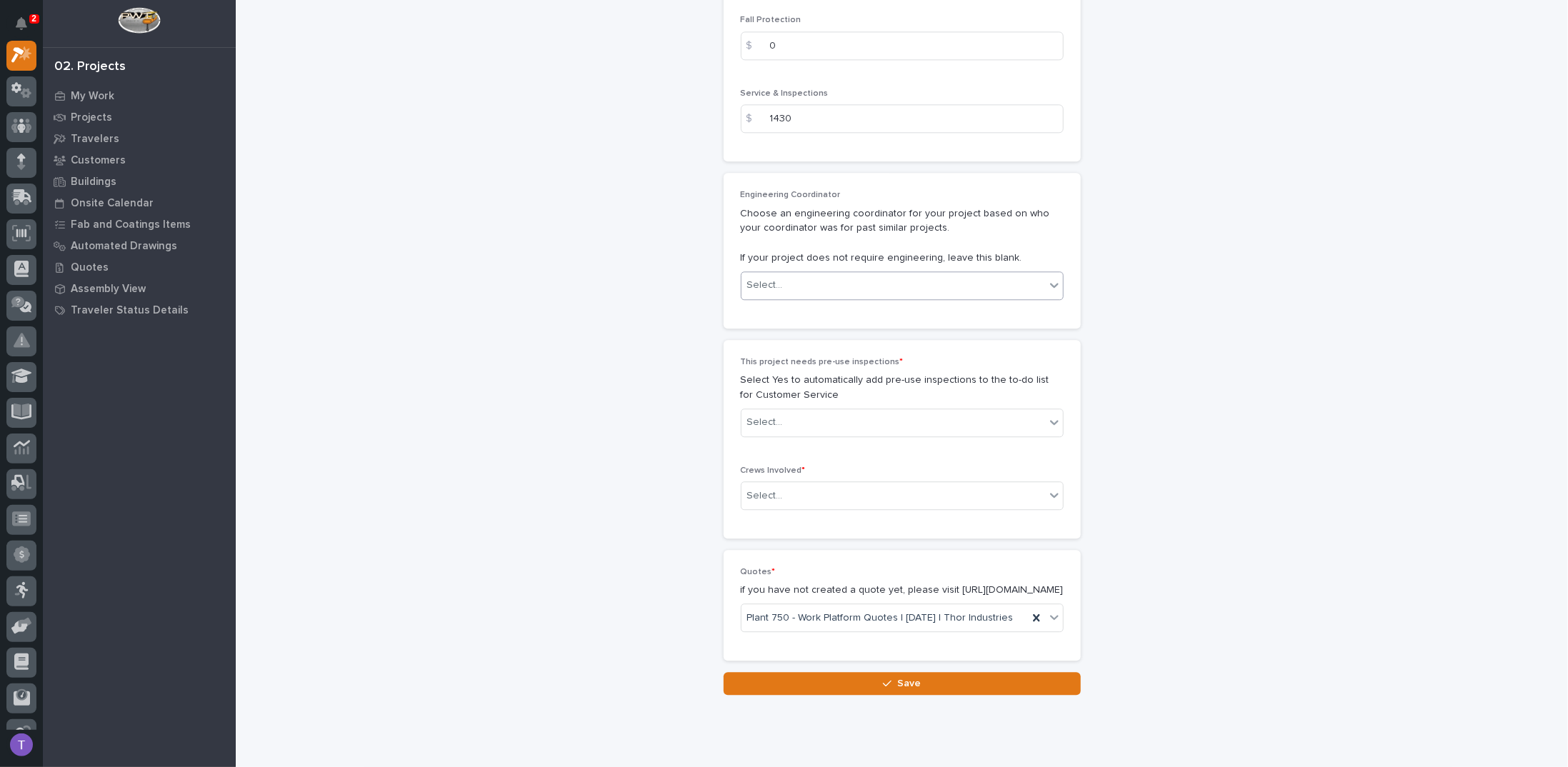
scroll to position [2369, 0]
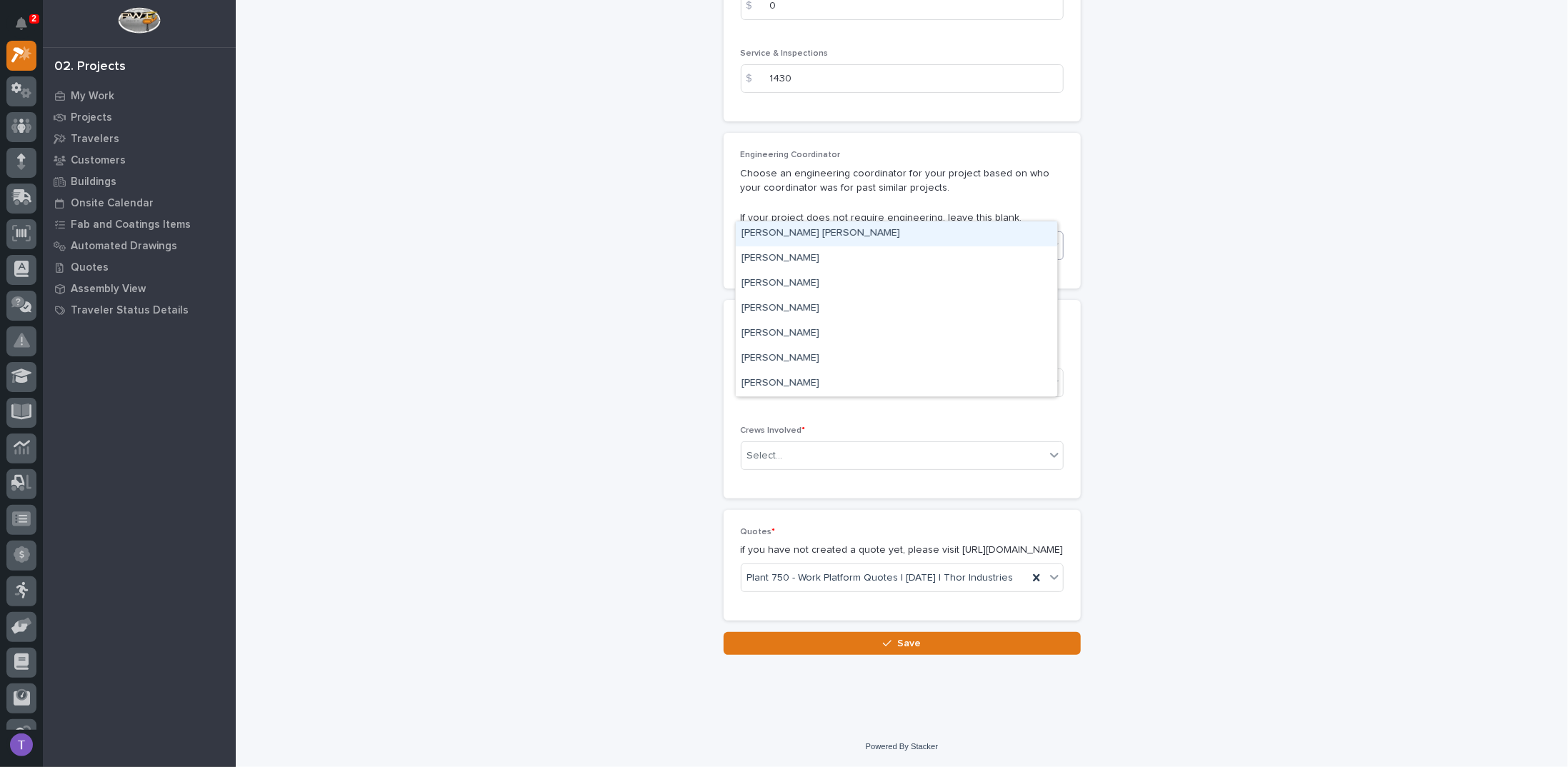
click at [757, 238] on div "Select..." at bounding box center [764, 245] width 35 height 15
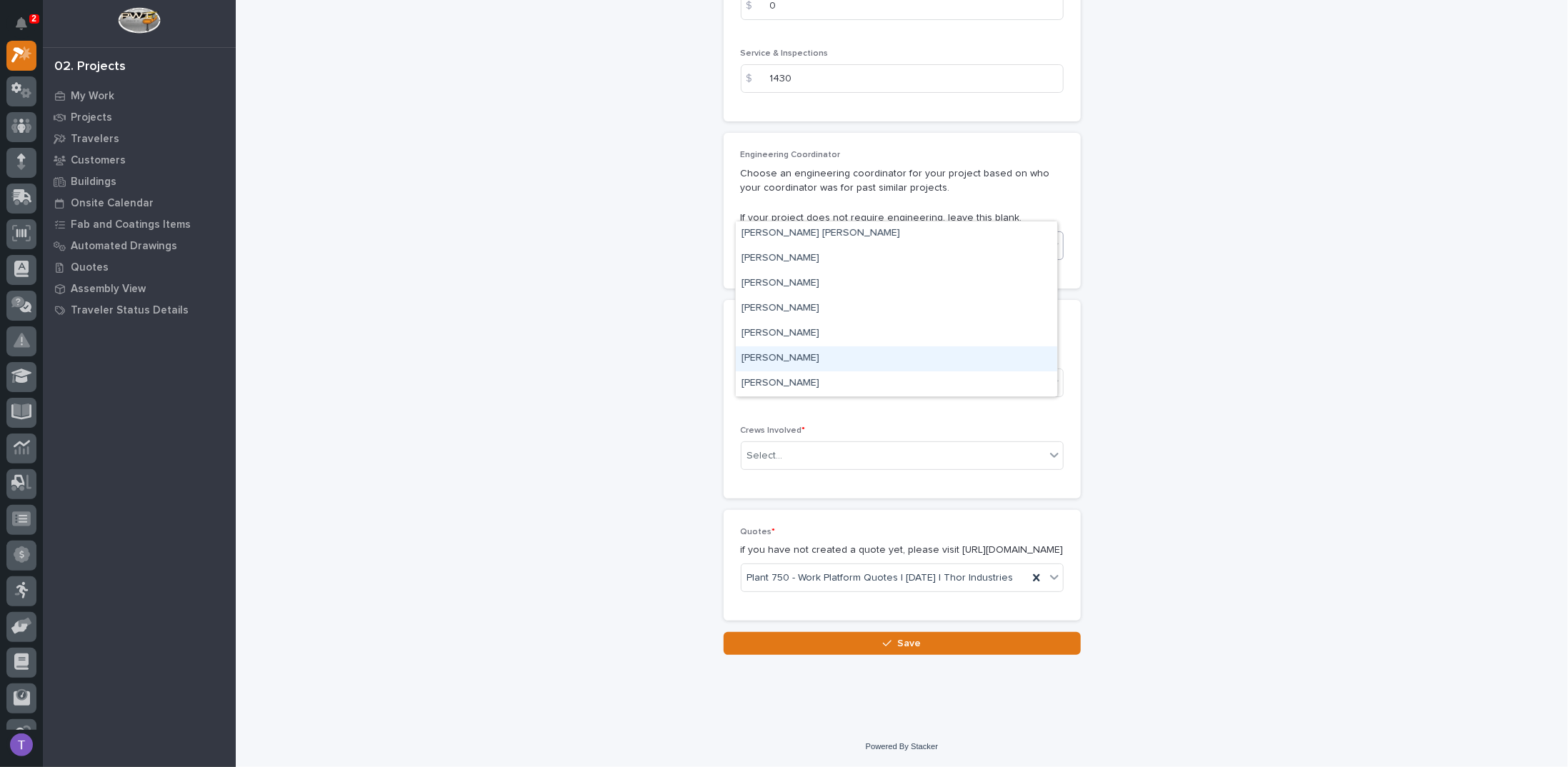
click at [785, 356] on div "[PERSON_NAME]" at bounding box center [896, 359] width 321 height 25
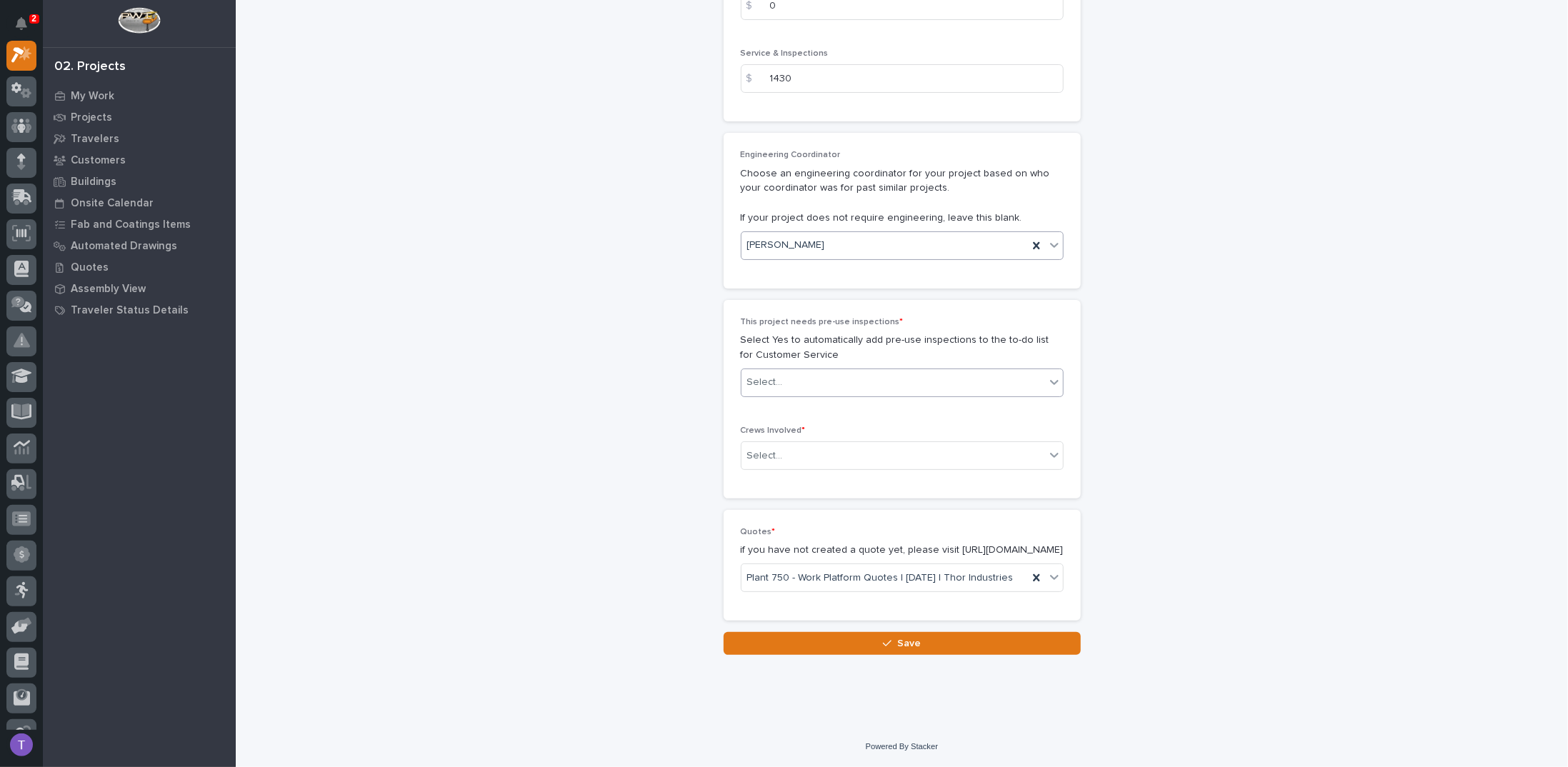
click at [774, 374] on div "Select..." at bounding box center [764, 382] width 35 height 15
click at [753, 368] on div "Yes" at bounding box center [896, 370] width 321 height 25
click at [759, 448] on div "Select..." at bounding box center [764, 455] width 35 height 15
click at [759, 464] on div "Installation" at bounding box center [896, 468] width 321 height 25
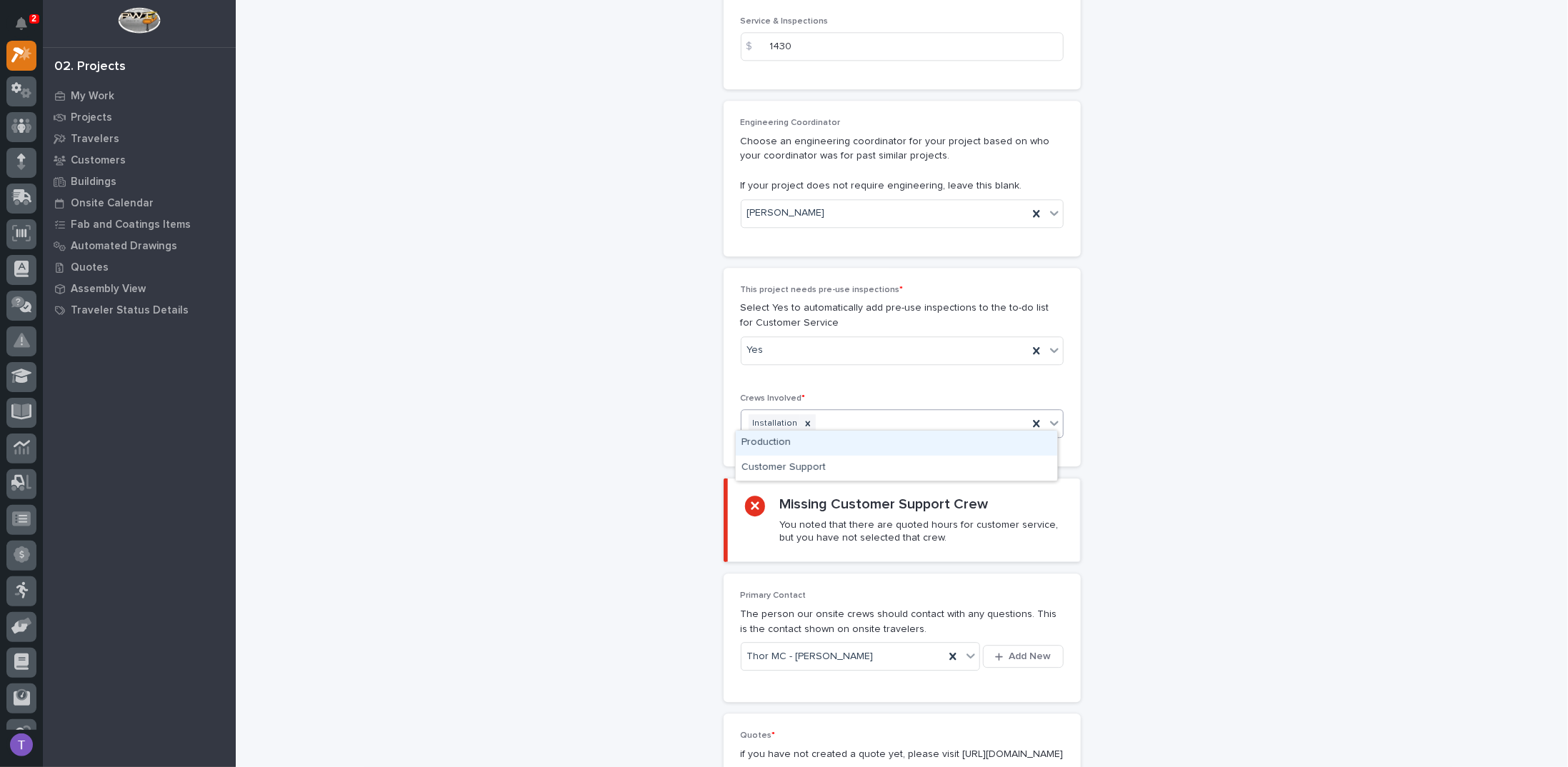
click at [872, 417] on div "Installation" at bounding box center [885, 424] width 286 height 25
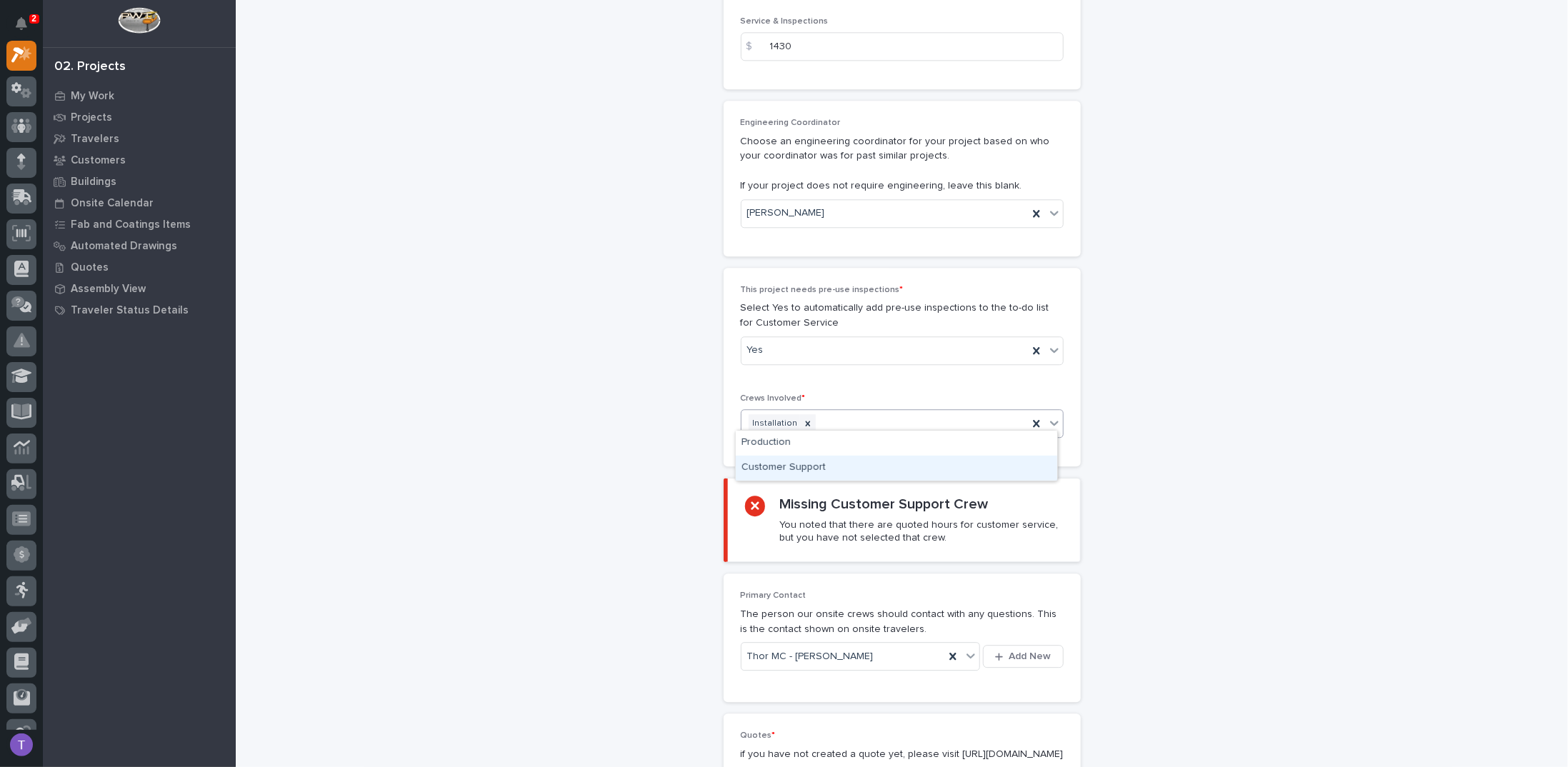
click at [772, 468] on div "Customer Support" at bounding box center [896, 468] width 321 height 25
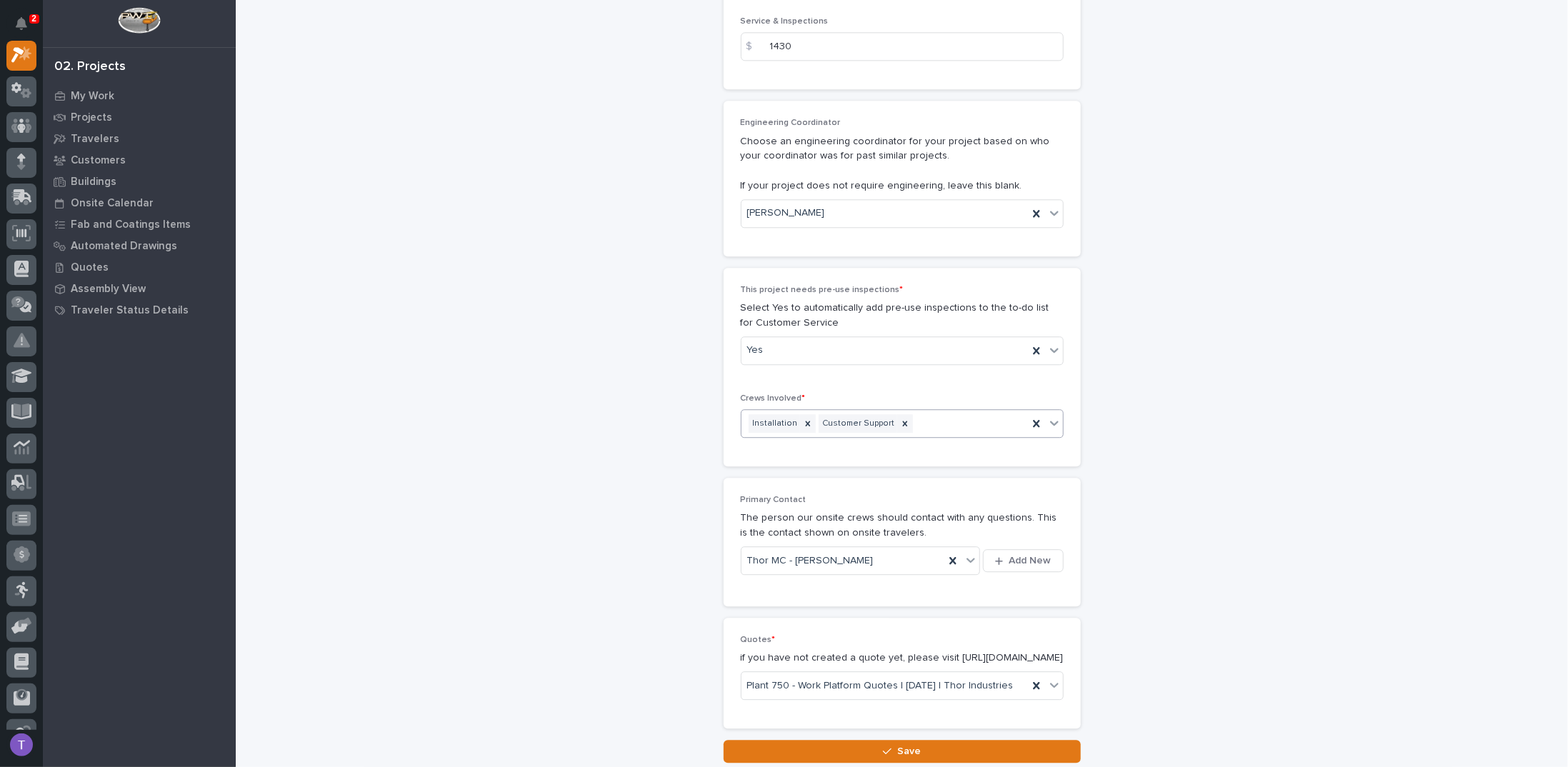
scroll to position [2508, 0]
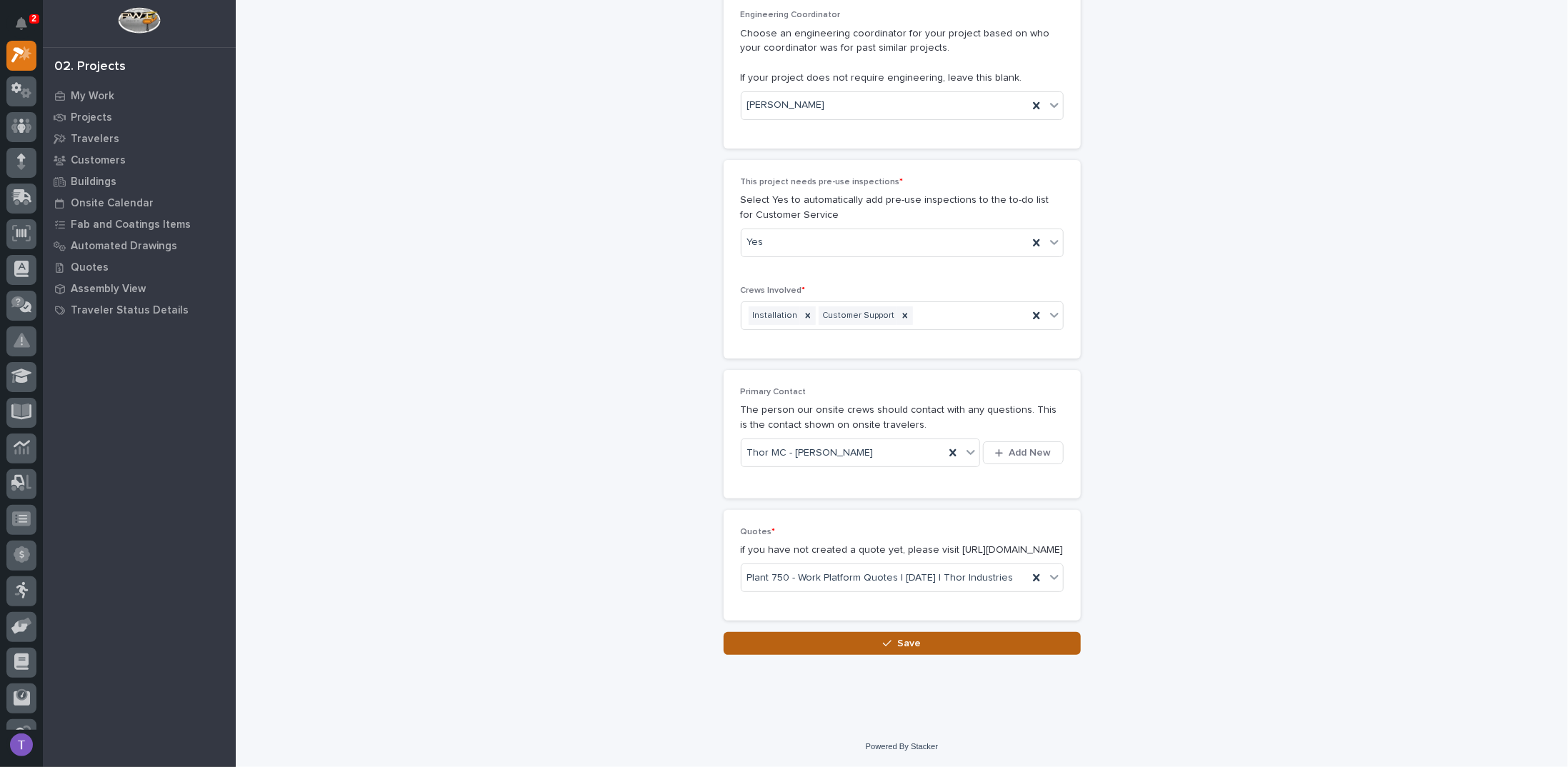
click at [897, 640] on span "Save" at bounding box center [908, 643] width 24 height 13
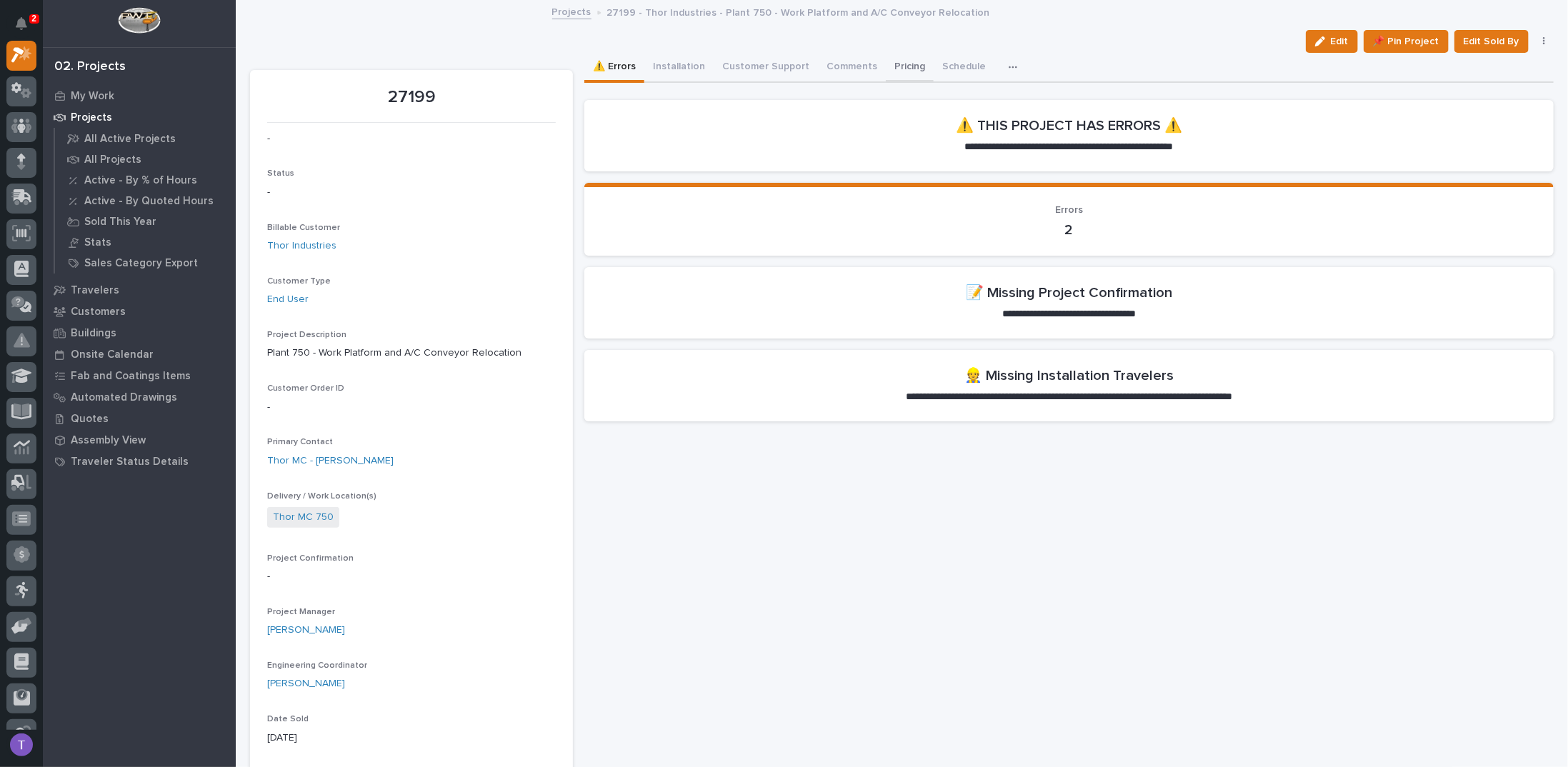
click at [886, 65] on button "Pricing" at bounding box center [910, 67] width 48 height 30
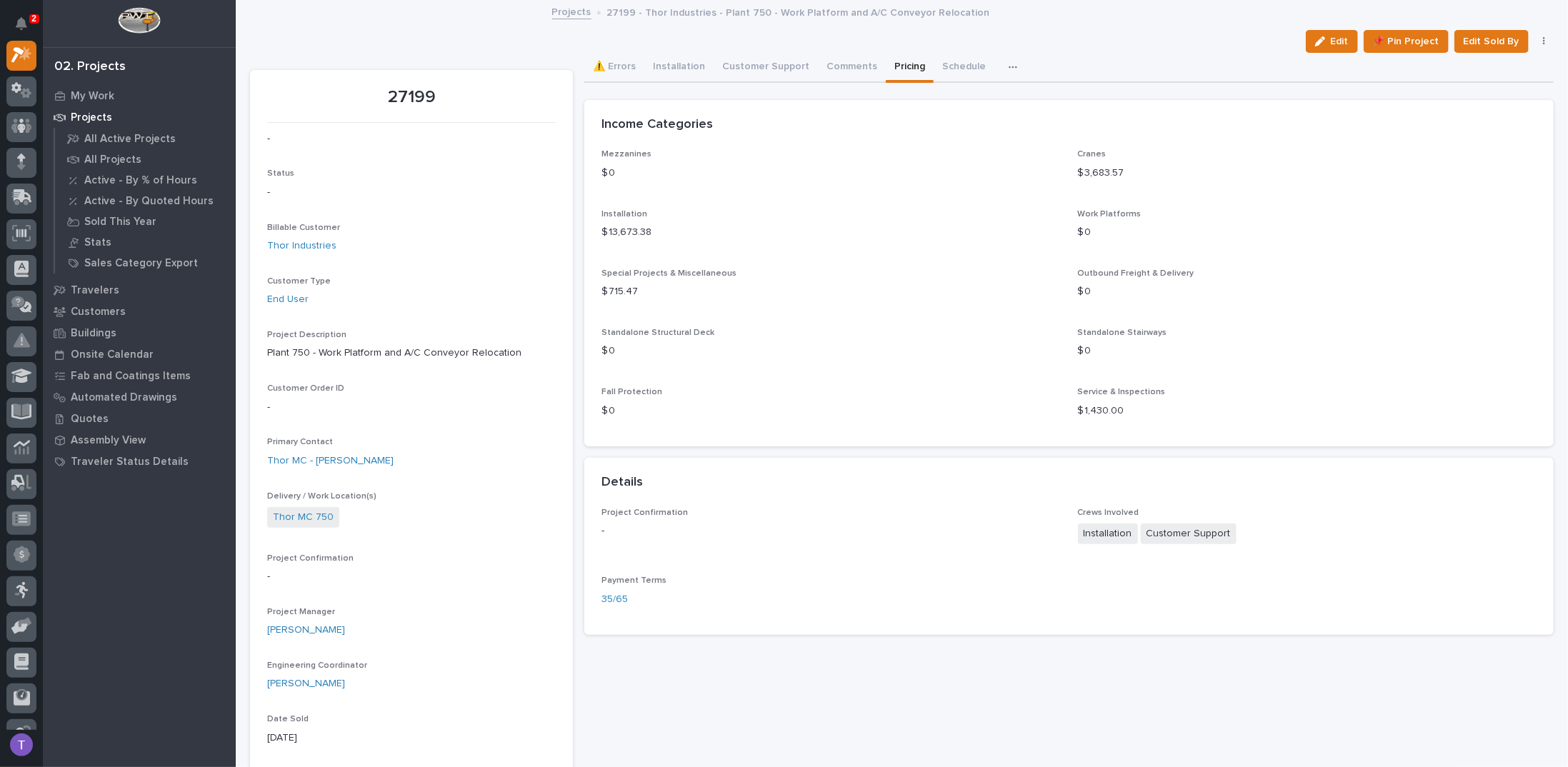
click at [1330, 33] on button "Edit" at bounding box center [1331, 41] width 52 height 23
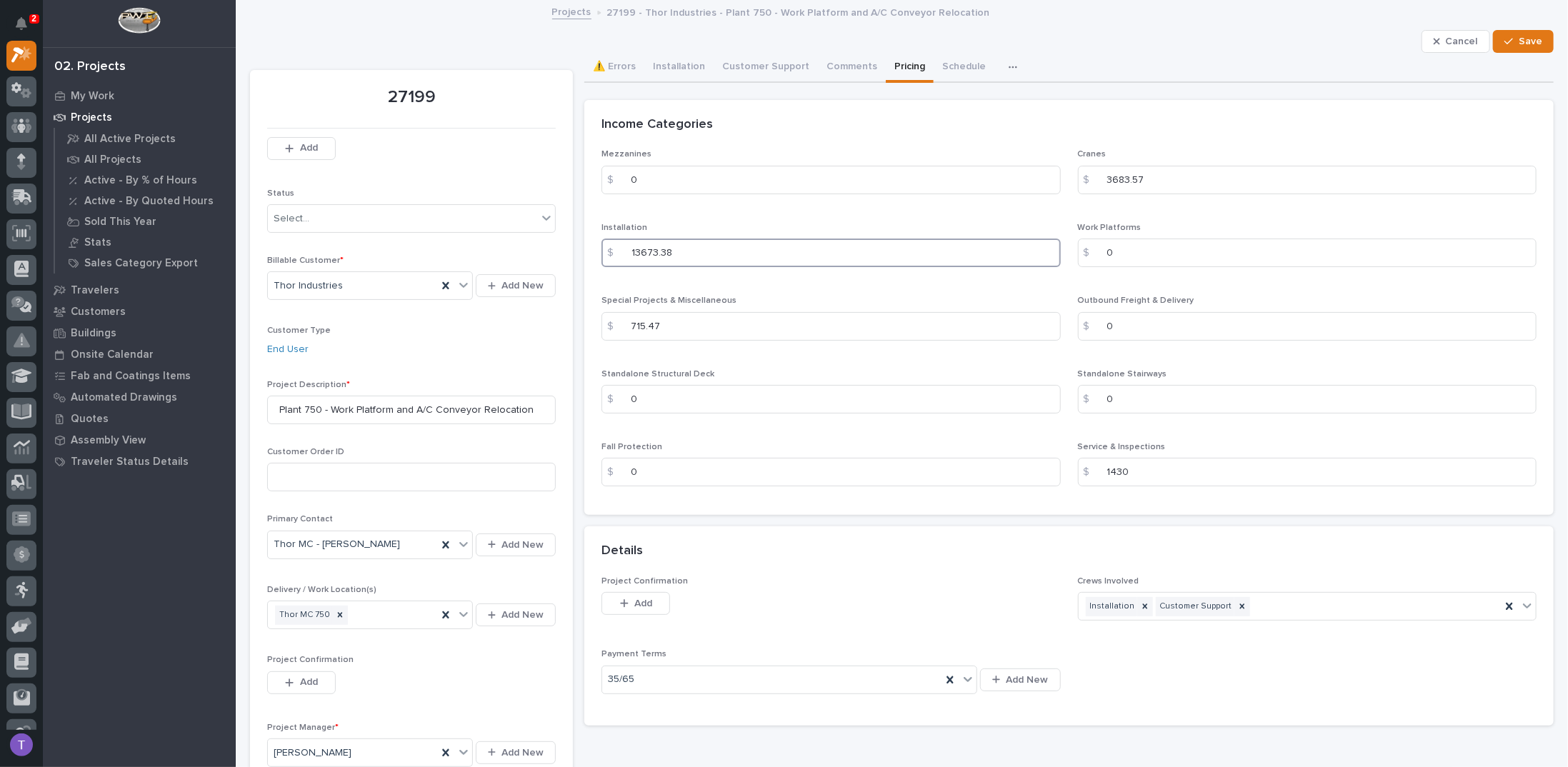
drag, startPoint x: 680, startPoint y: 255, endPoint x: 572, endPoint y: 252, distance: 108.0
click at [684, 254] on input "13673.38" at bounding box center [830, 253] width 459 height 29
drag, startPoint x: 684, startPoint y: 254, endPoint x: 571, endPoint y: 249, distance: 113.1
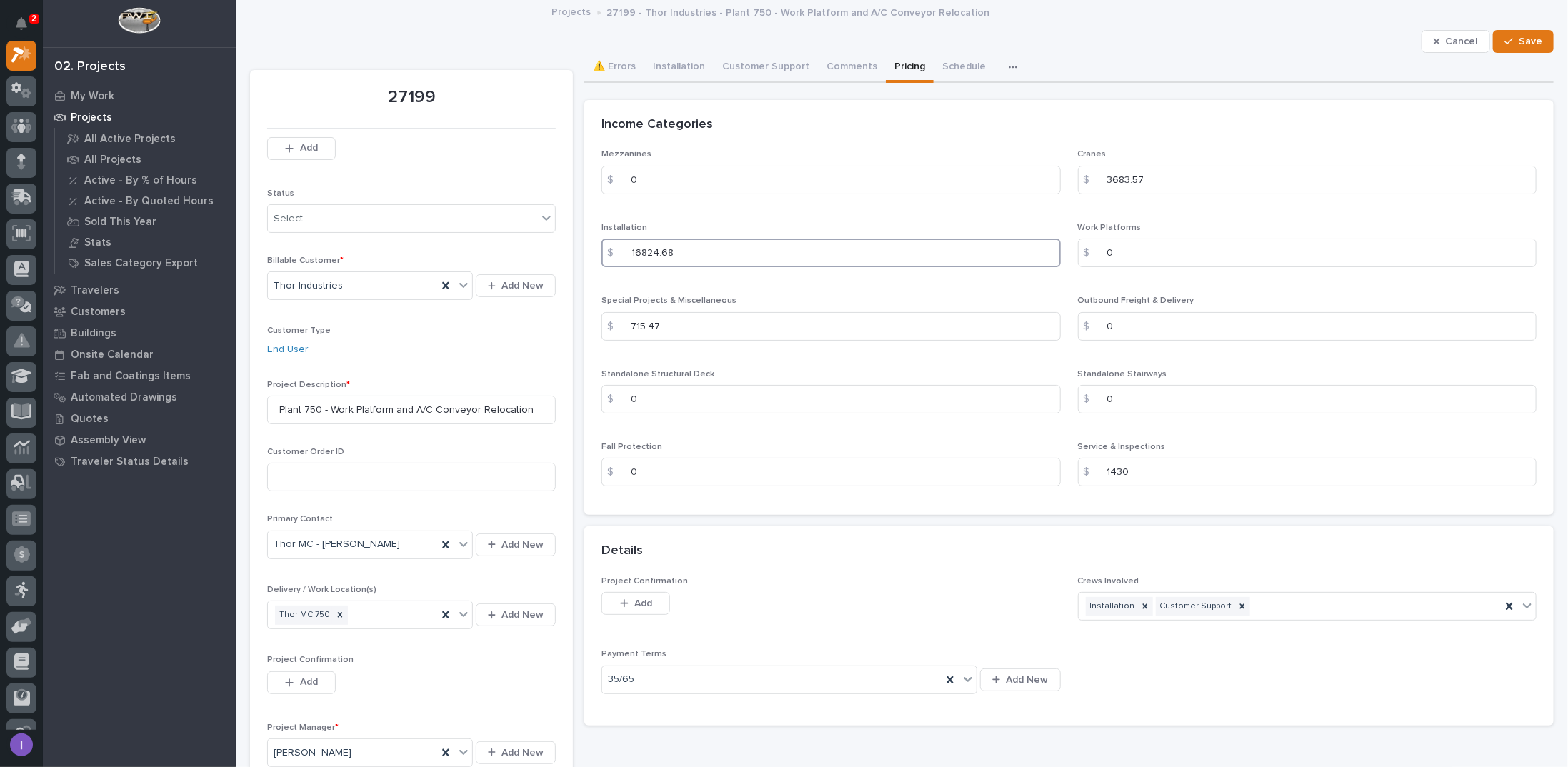
type input "16824.68"
click at [1518, 37] on span "Save" at bounding box center [1530, 41] width 24 height 13
